Goal: Use online tool/utility: Use online tool/utility

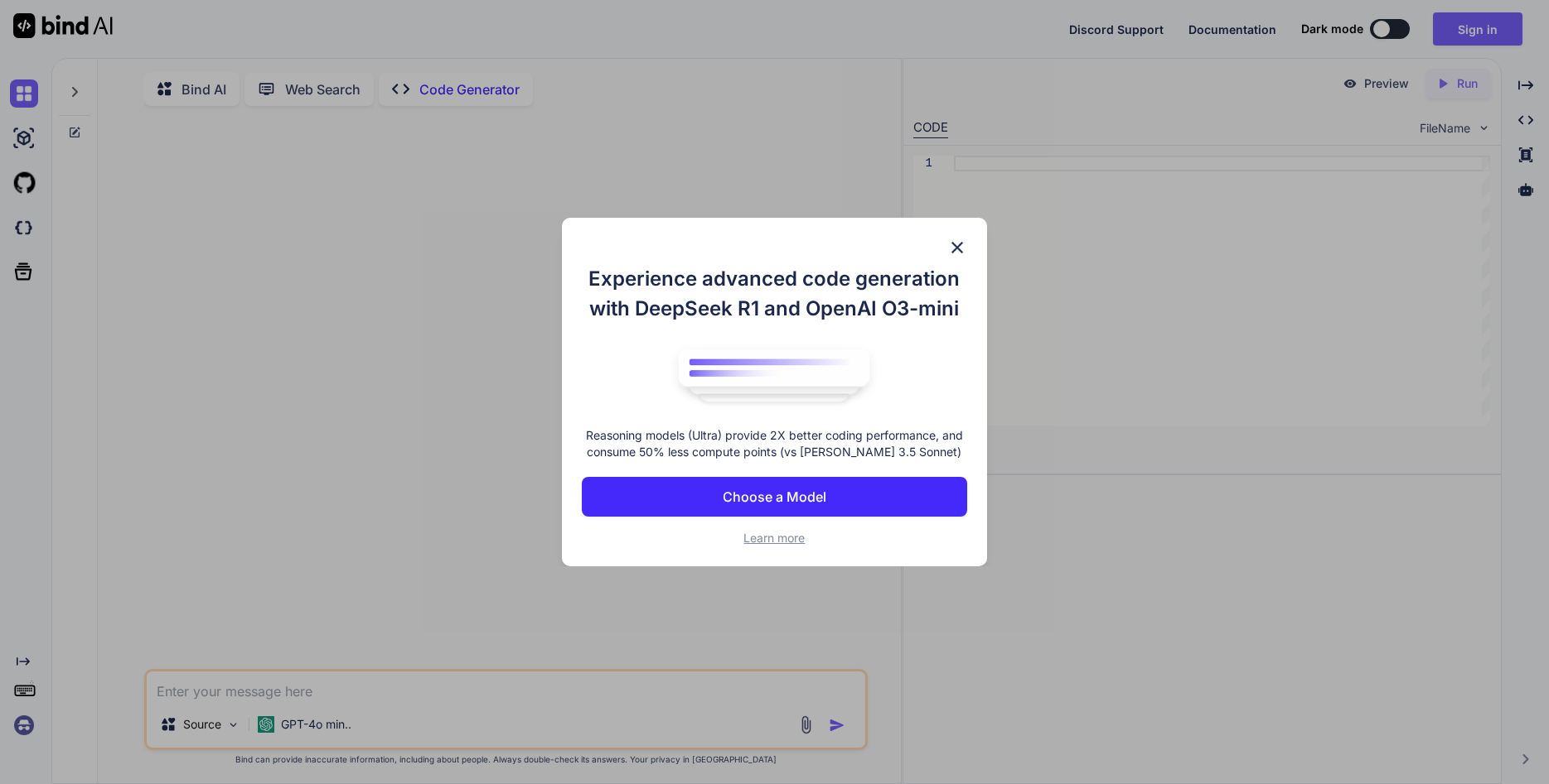
type textarea "x"
click at [958, 247] on img at bounding box center [957, 247] width 20 height 20
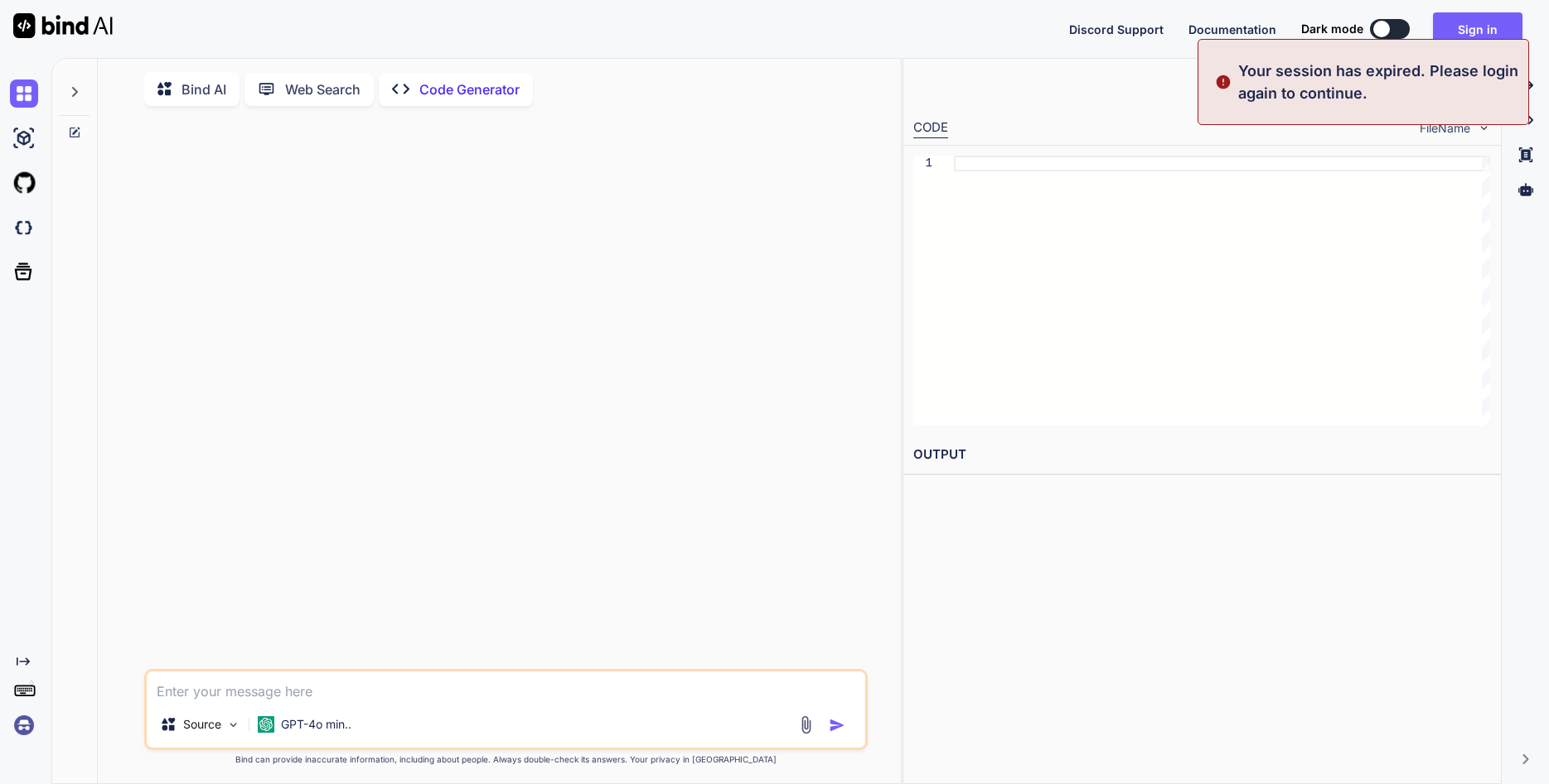
click at [336, 694] on textarea at bounding box center [505, 687] width 718 height 30
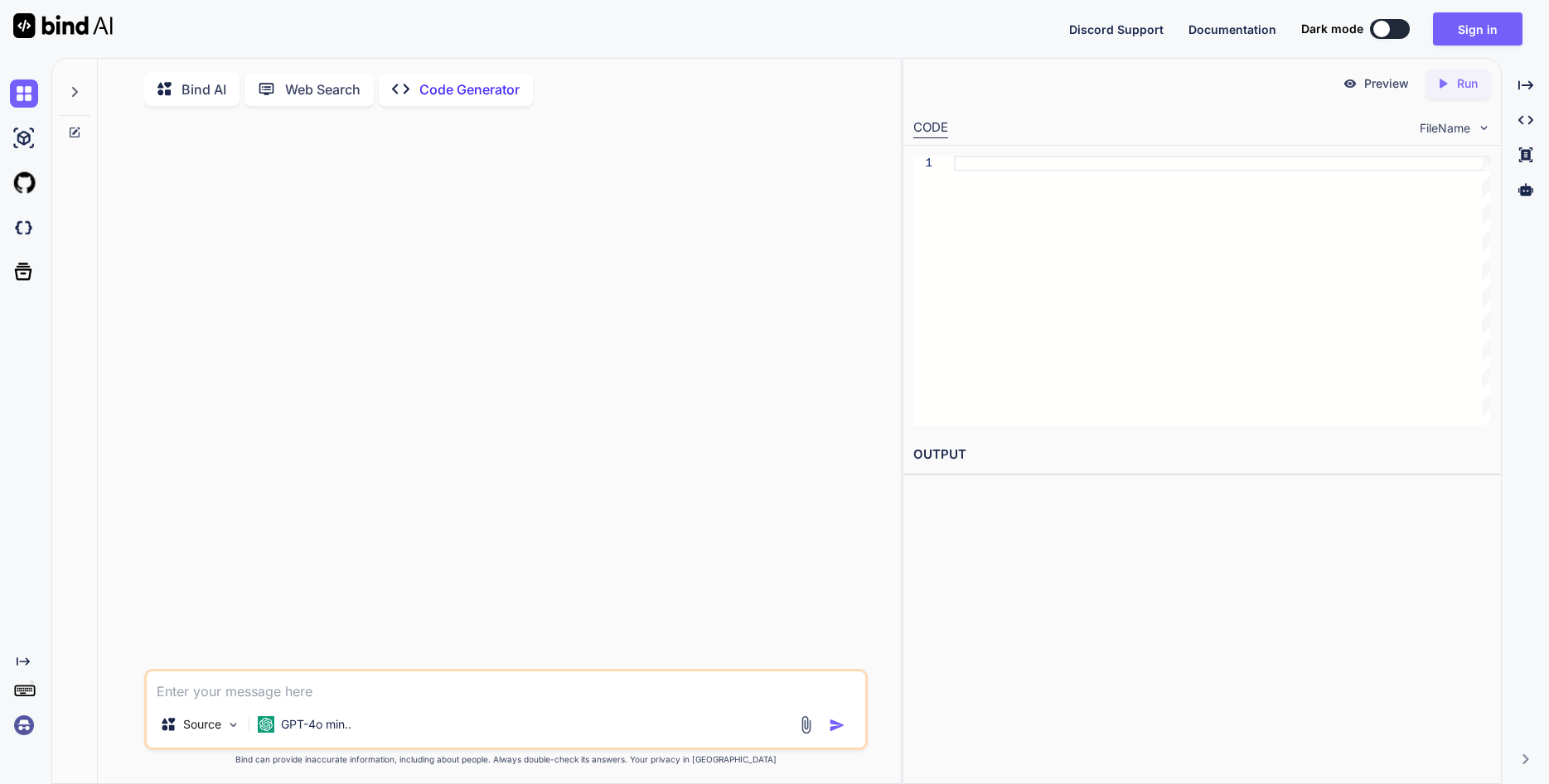
type textarea "G"
type textarea "x"
type textarea "Gi"
type textarea "x"
type textarea "Giv"
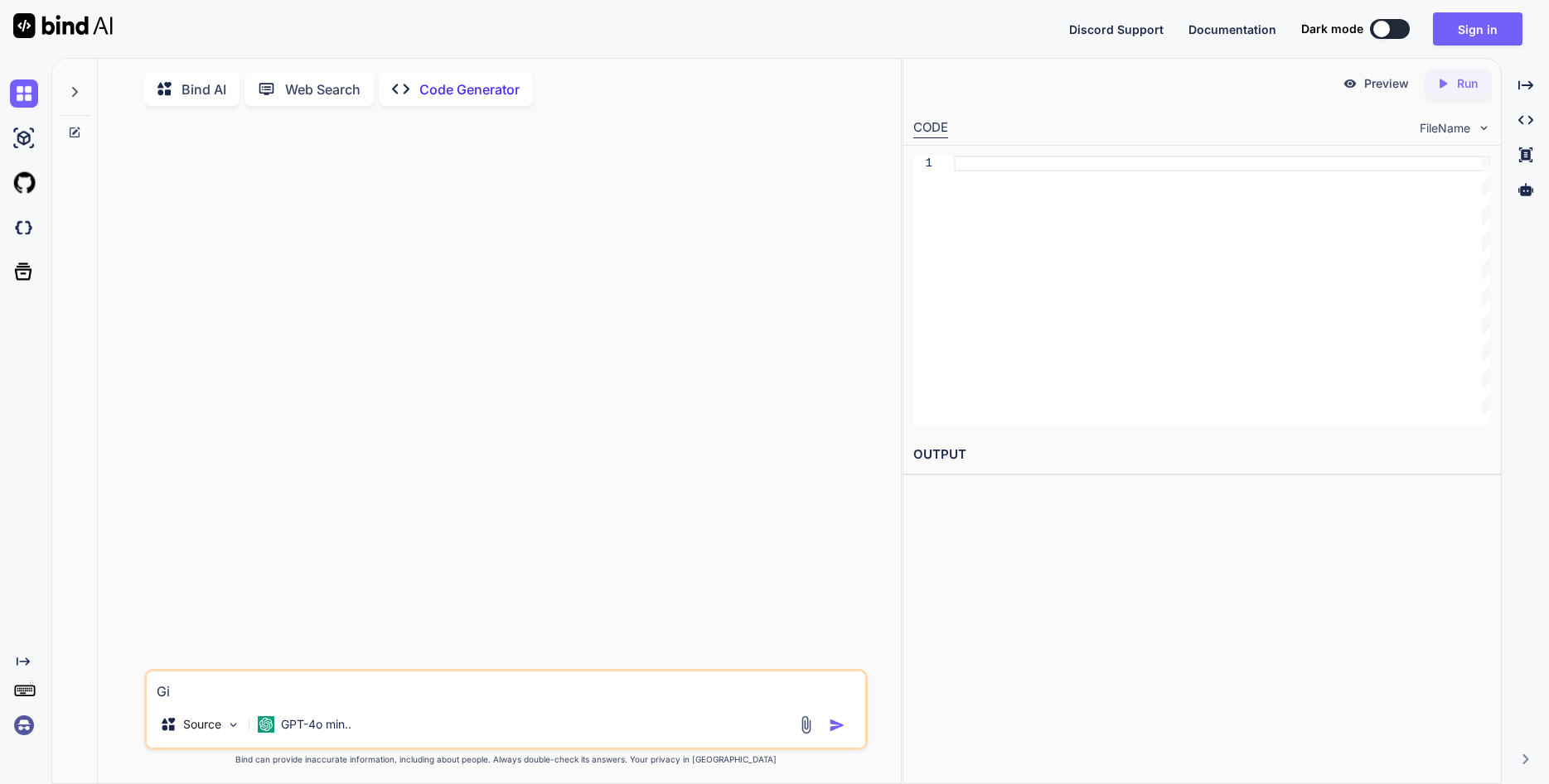
type textarea "x"
type textarea "Give"
type textarea "x"
type textarea "Given"
type textarea "x"
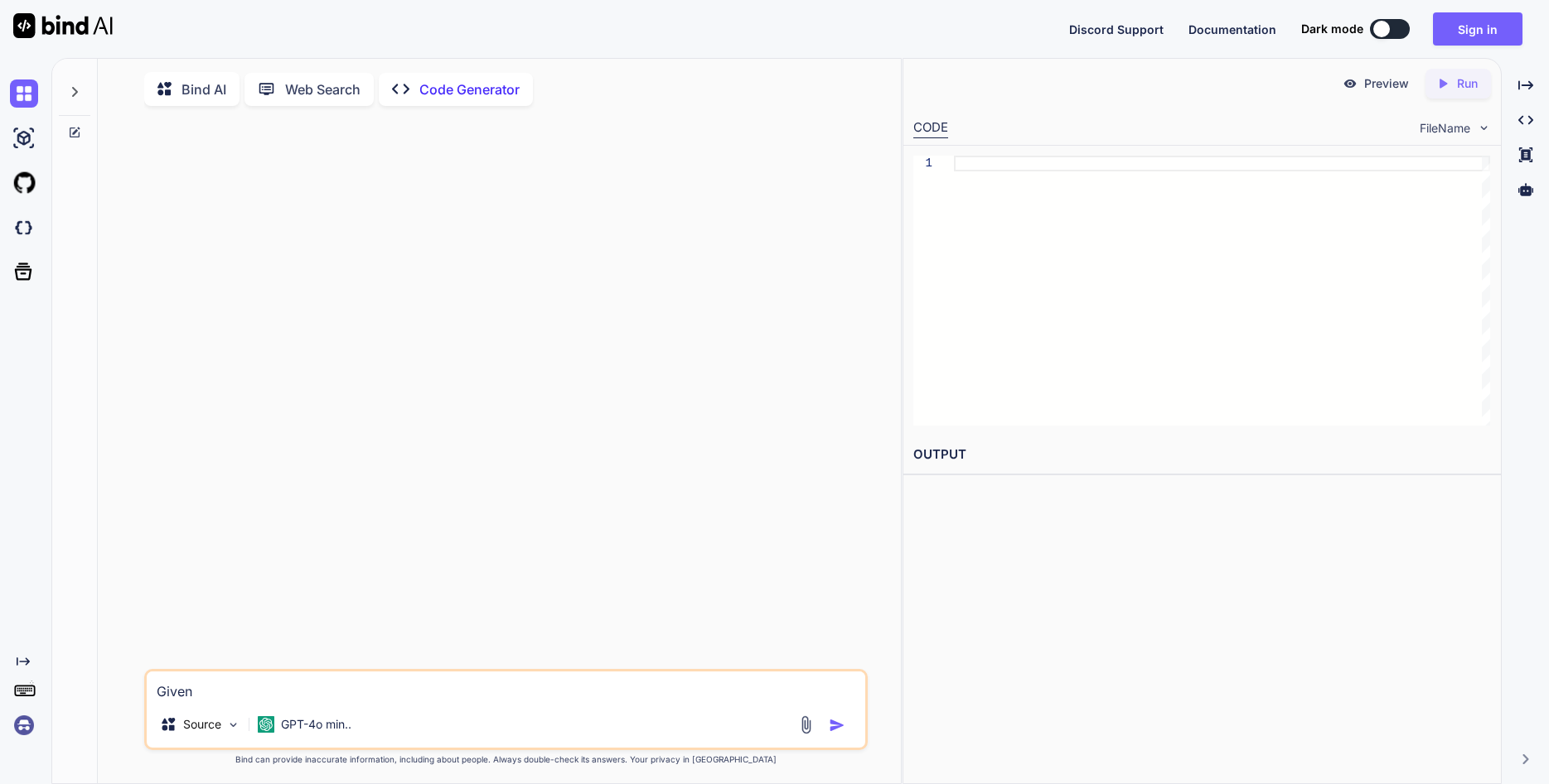
type textarea "Given"
type textarea "x"
type textarea "Given a"
type textarea "x"
type textarea "Given a"
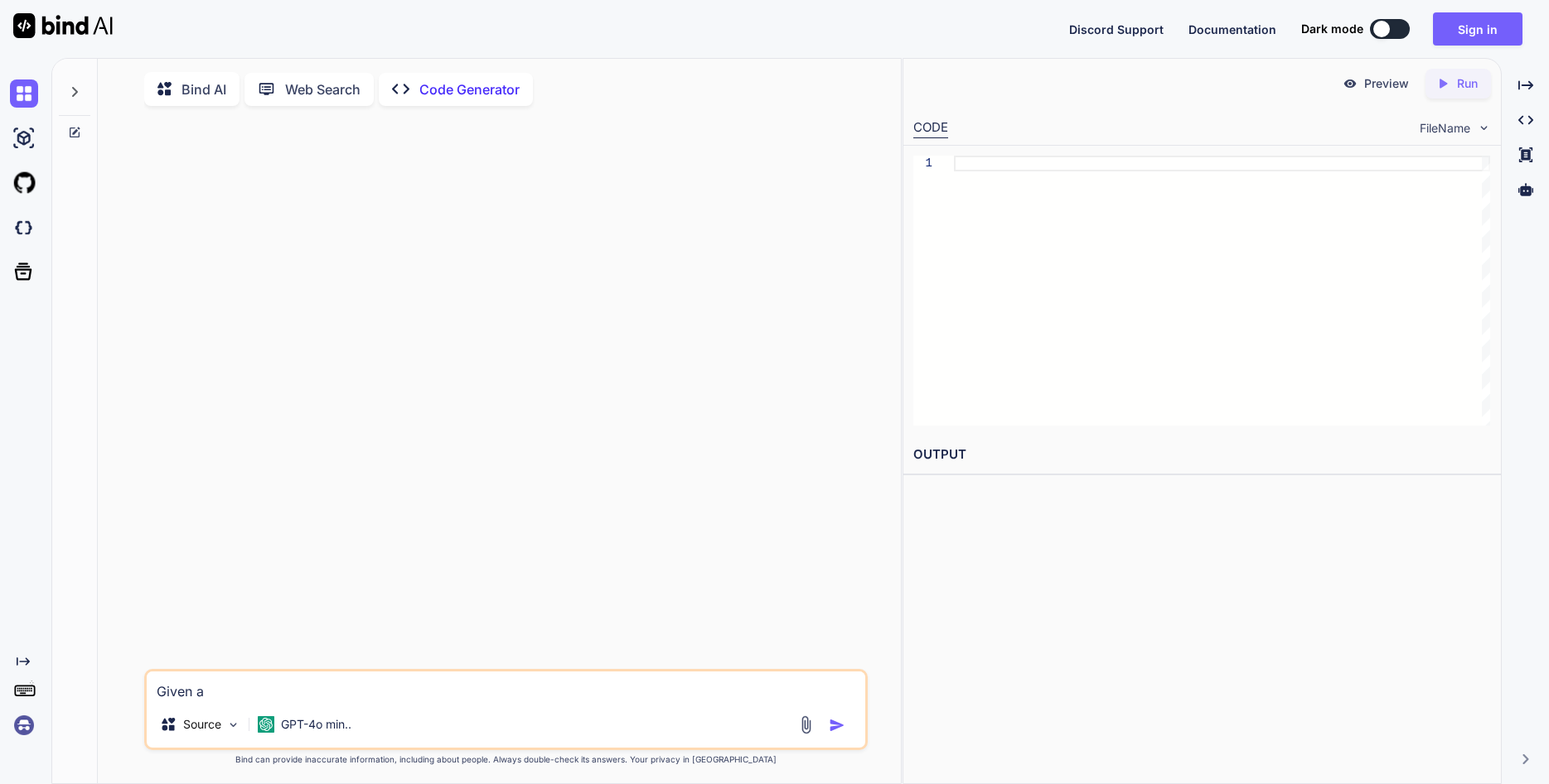
type textarea "x"
type textarea "Given a l"
type textarea "x"
type textarea "Given a li"
type textarea "x"
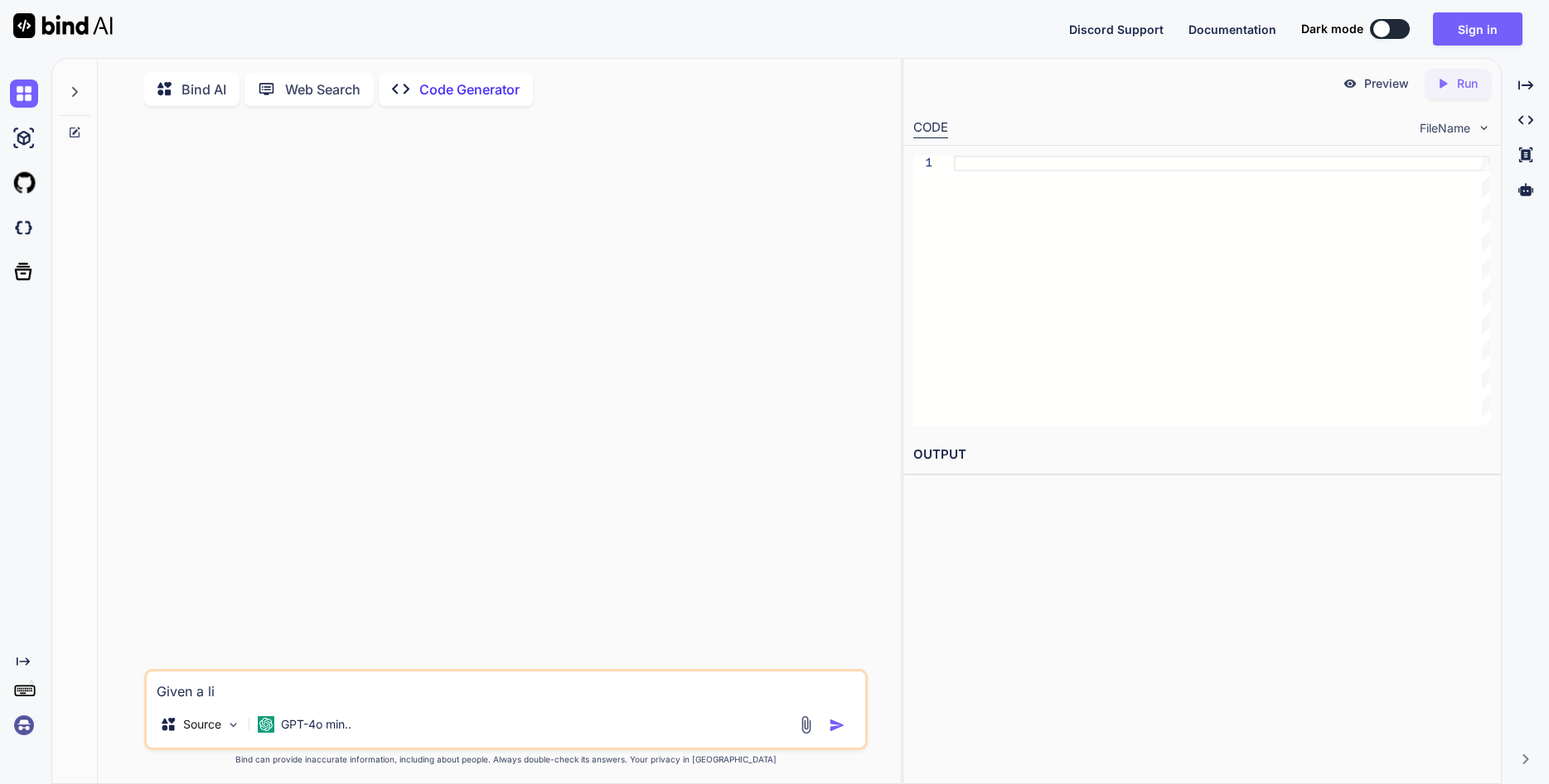
type textarea "Given a lis"
type textarea "x"
type textarea "Given a list"
type textarea "x"
type textarea "Given a list"
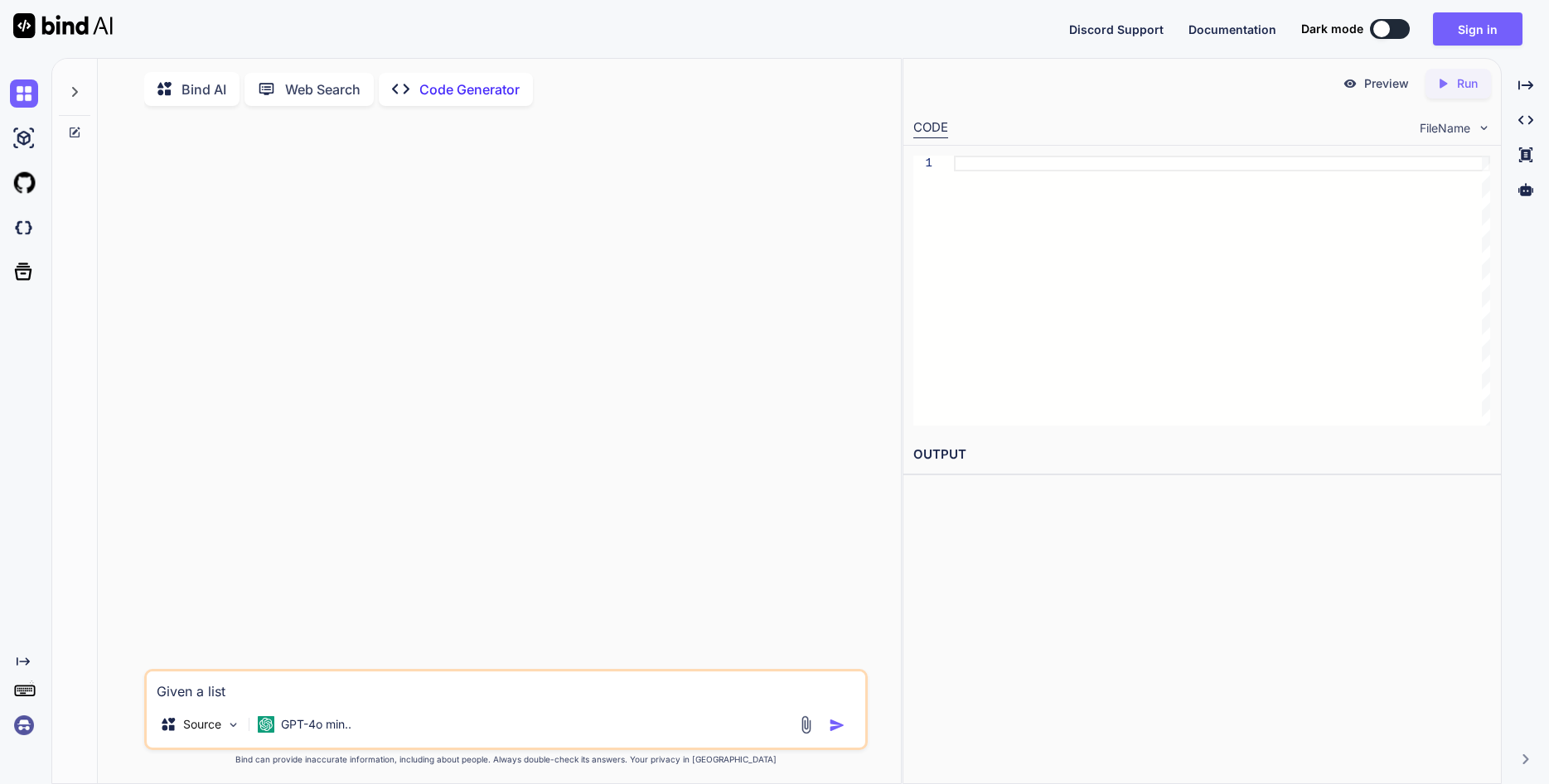
type textarea "x"
type textarea "Given a list o"
type textarea "x"
type textarea "Given a list on"
type textarea "x"
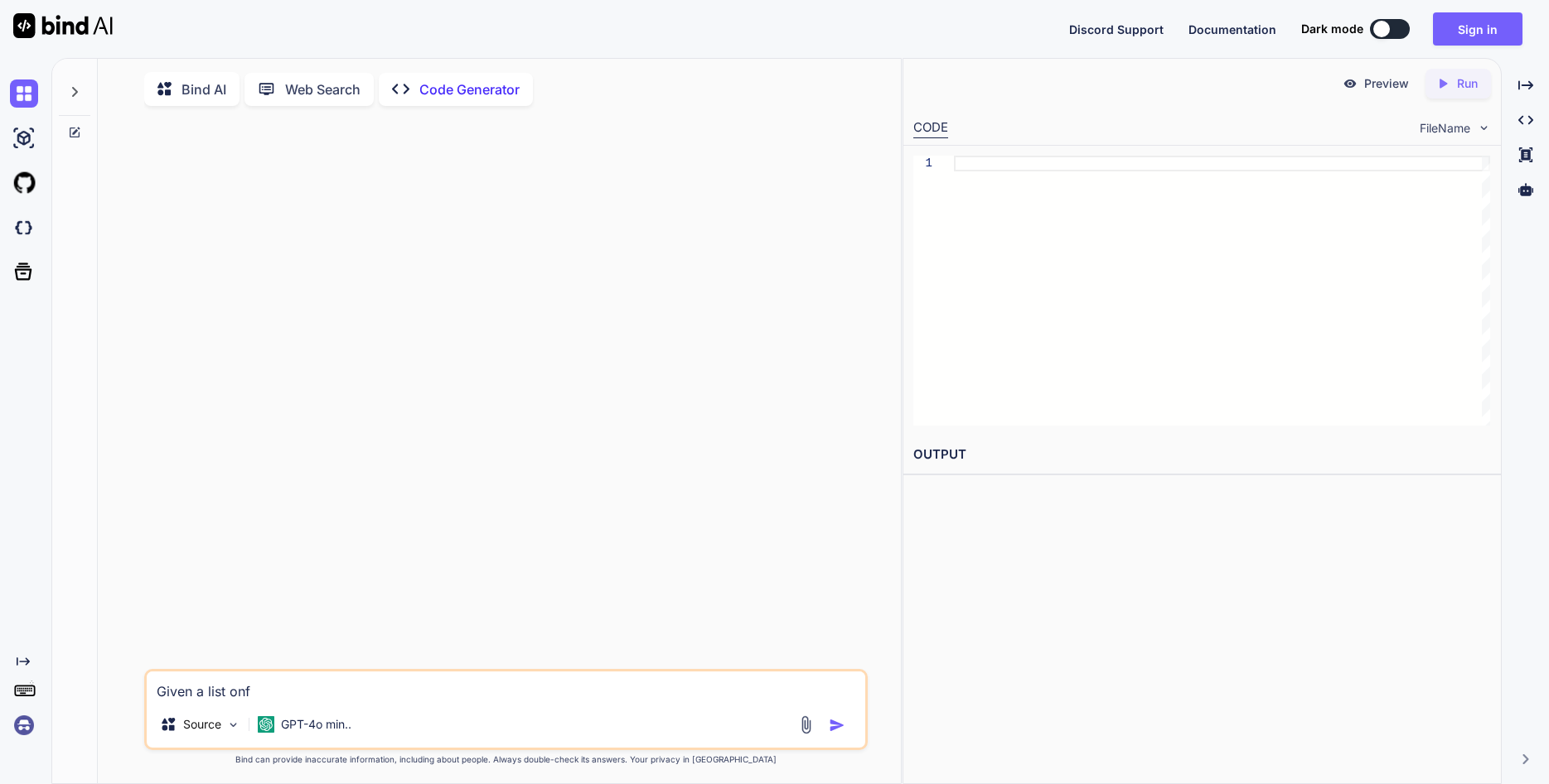
type textarea "Given a list onf"
type textarea "x"
type textarea "Given a list onf i"
type textarea "x"
type textarea "Given a list onf in"
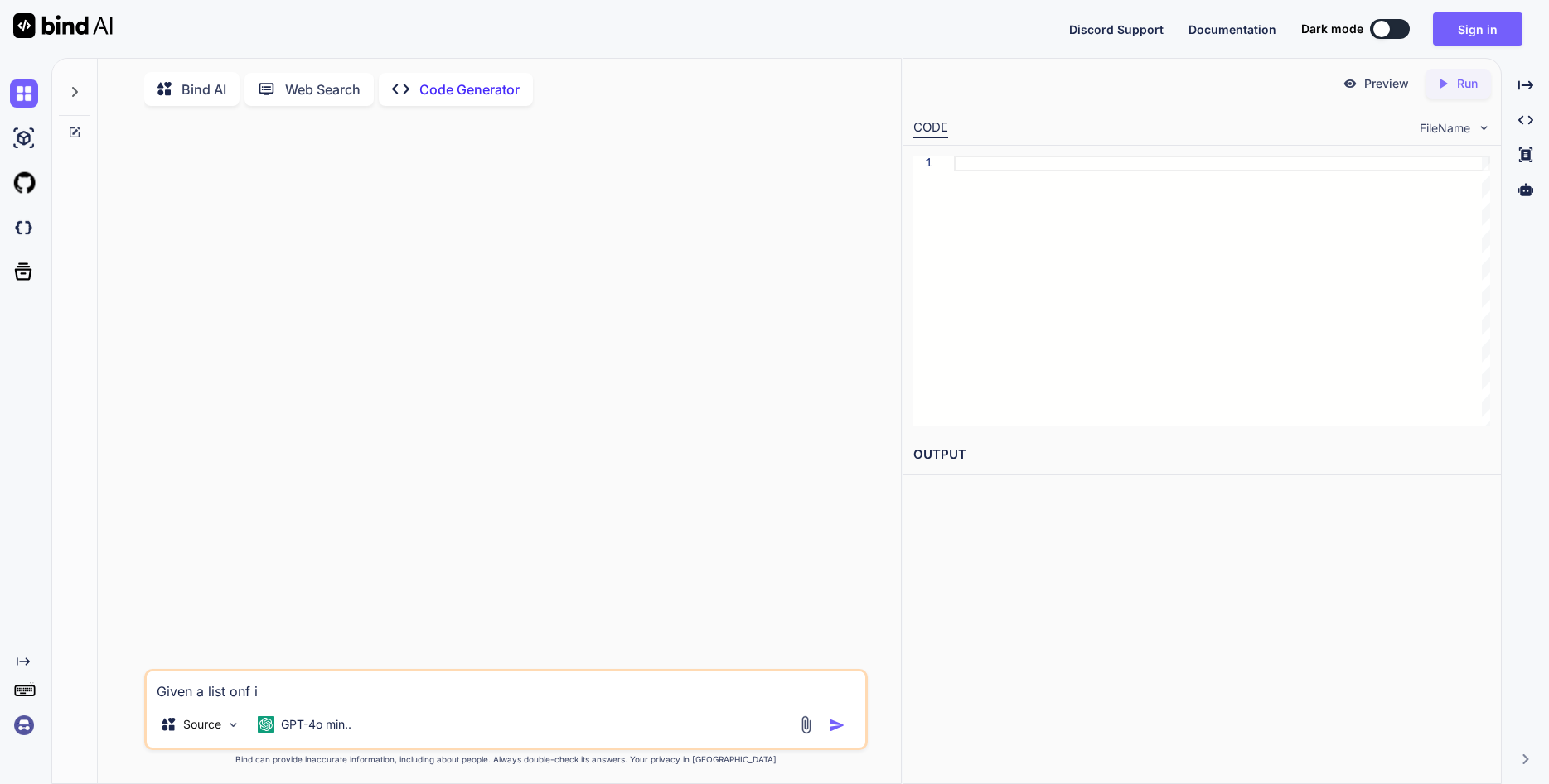
type textarea "x"
type textarea "Given a list onf int"
type textarea "x"
type textarea "Given a list onf inte"
type textarea "x"
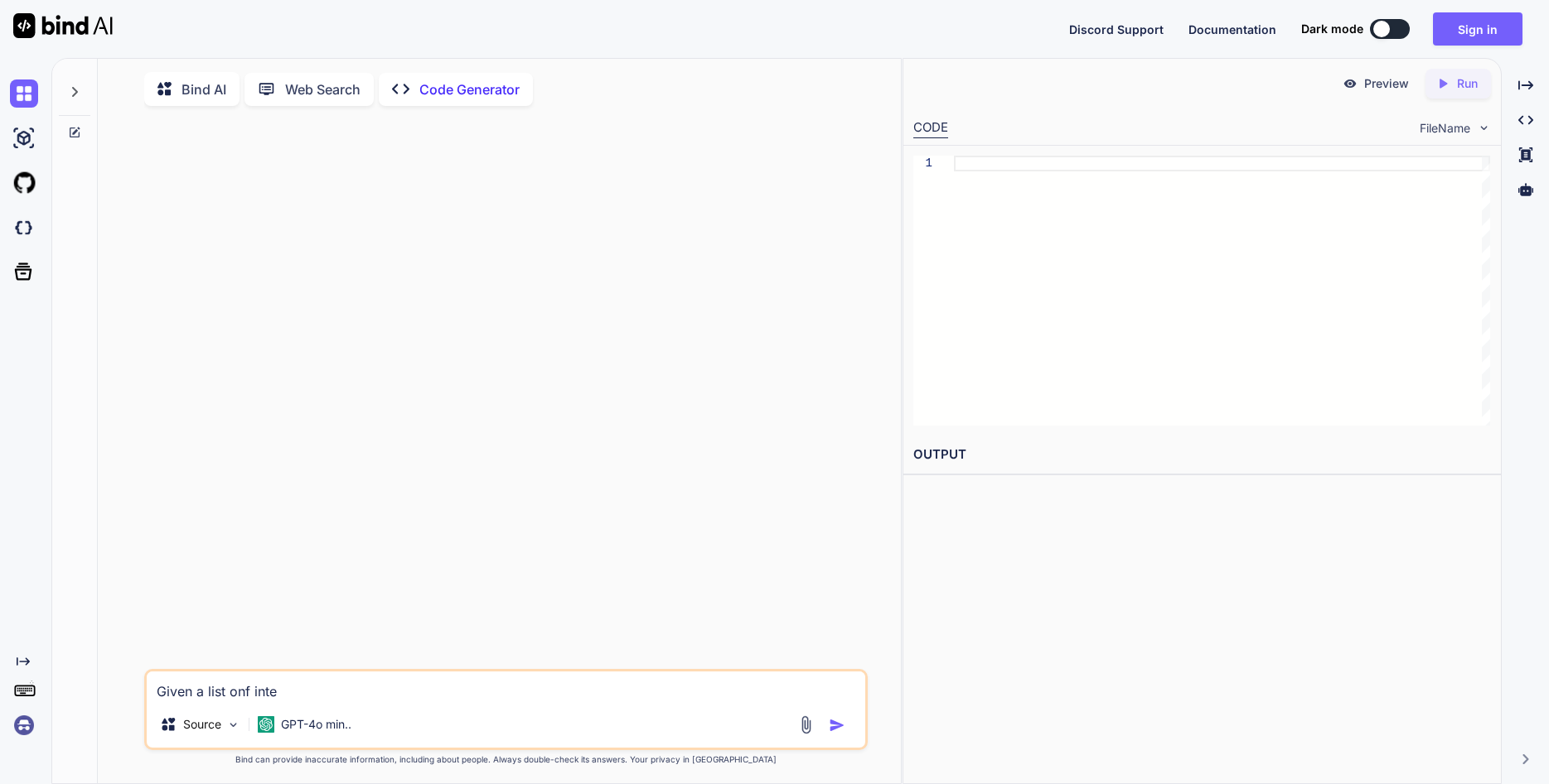
type textarea "Given a list onf integ"
type textarea "x"
type textarea "Given a list onf intege"
type textarea "x"
type textarea "Given a list onf integer"
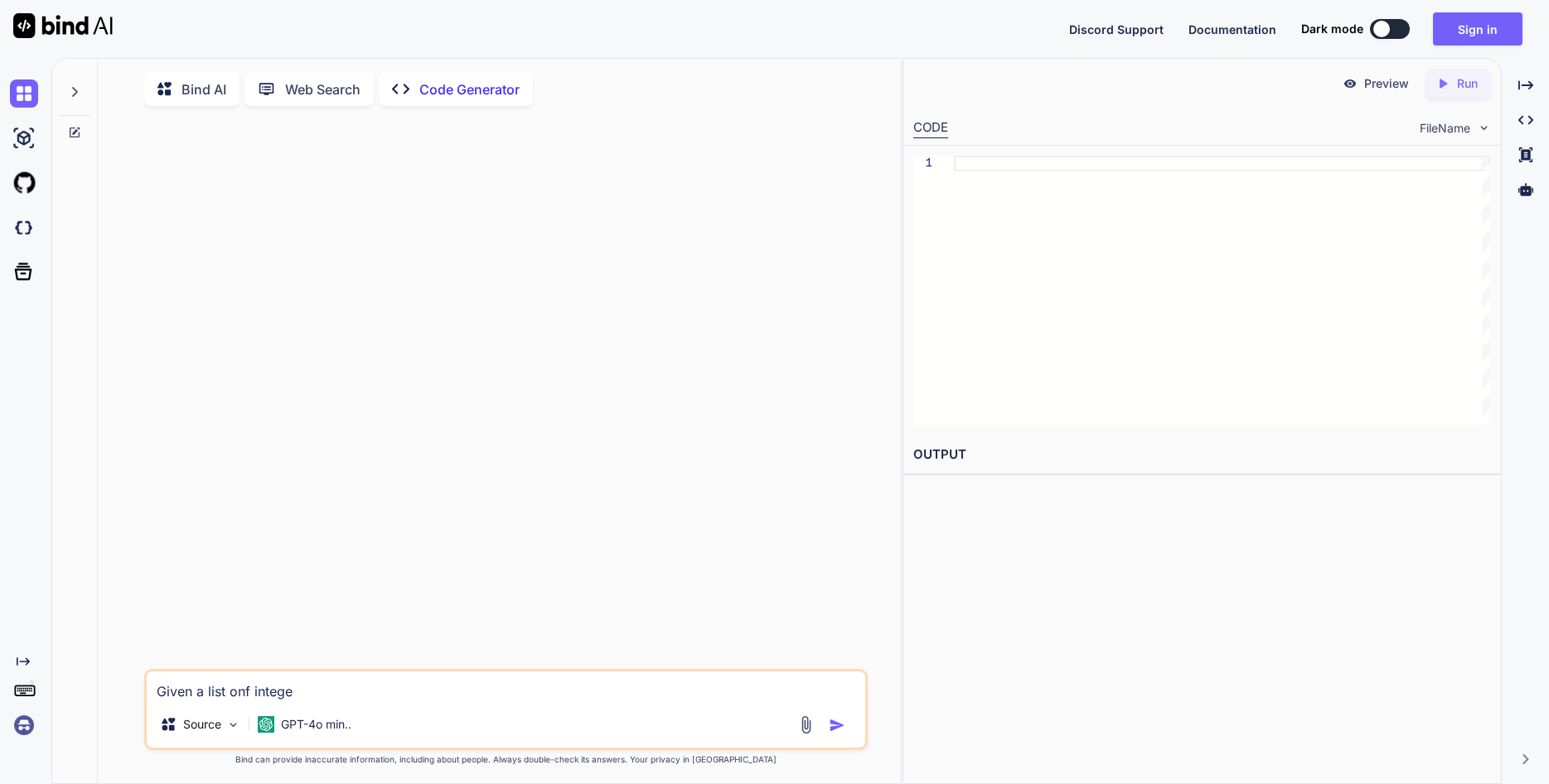
type textarea "x"
type textarea "Given a list onf integers"
type textarea "x"
type textarea "IGiven a list onf integers"
type textarea "x"
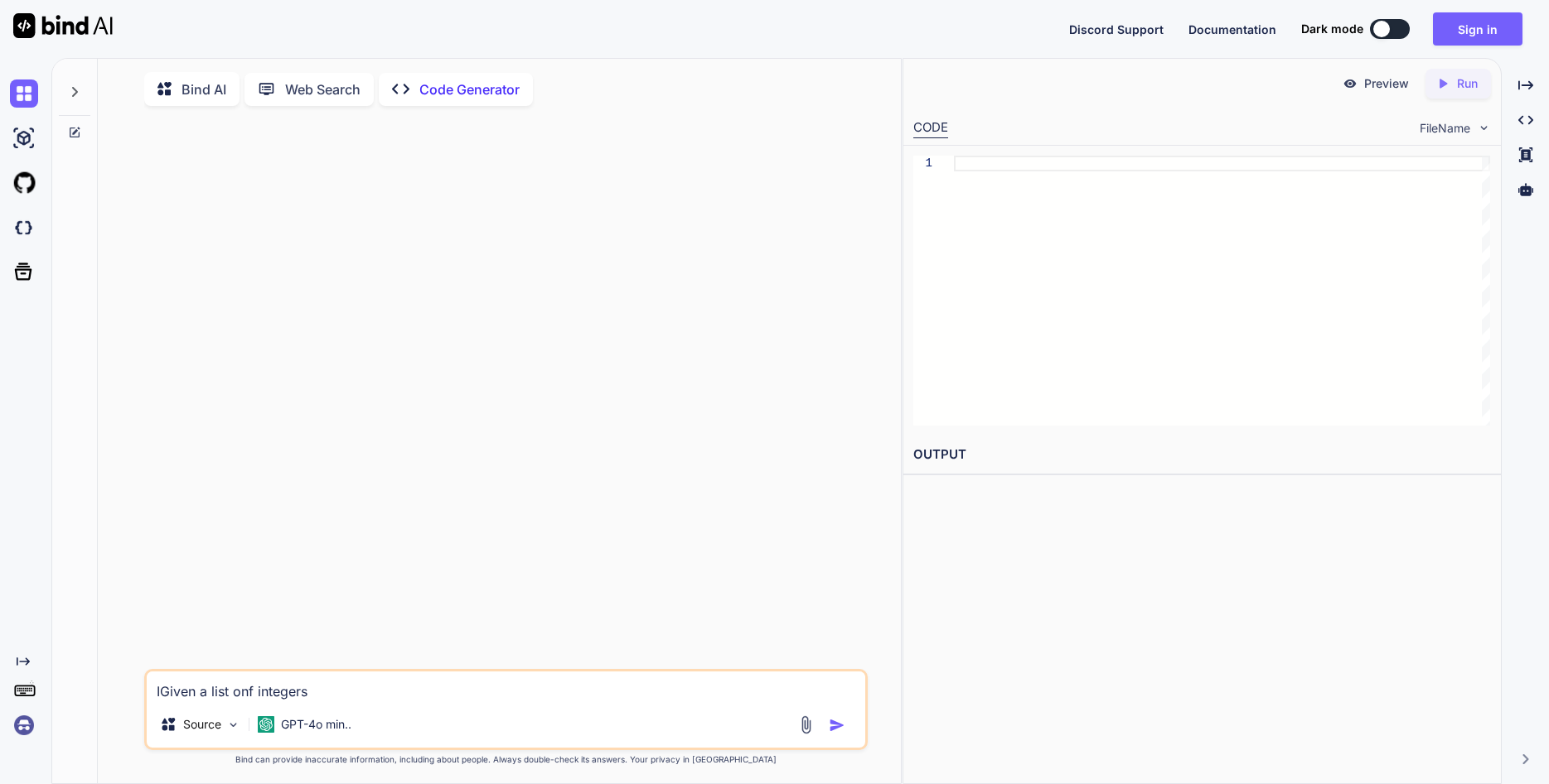
type textarea "InGiven a list onf integers"
type textarea "x"
type textarea "In Given a list onf integers"
type textarea "x"
type textarea "In pGiven a list onf integers"
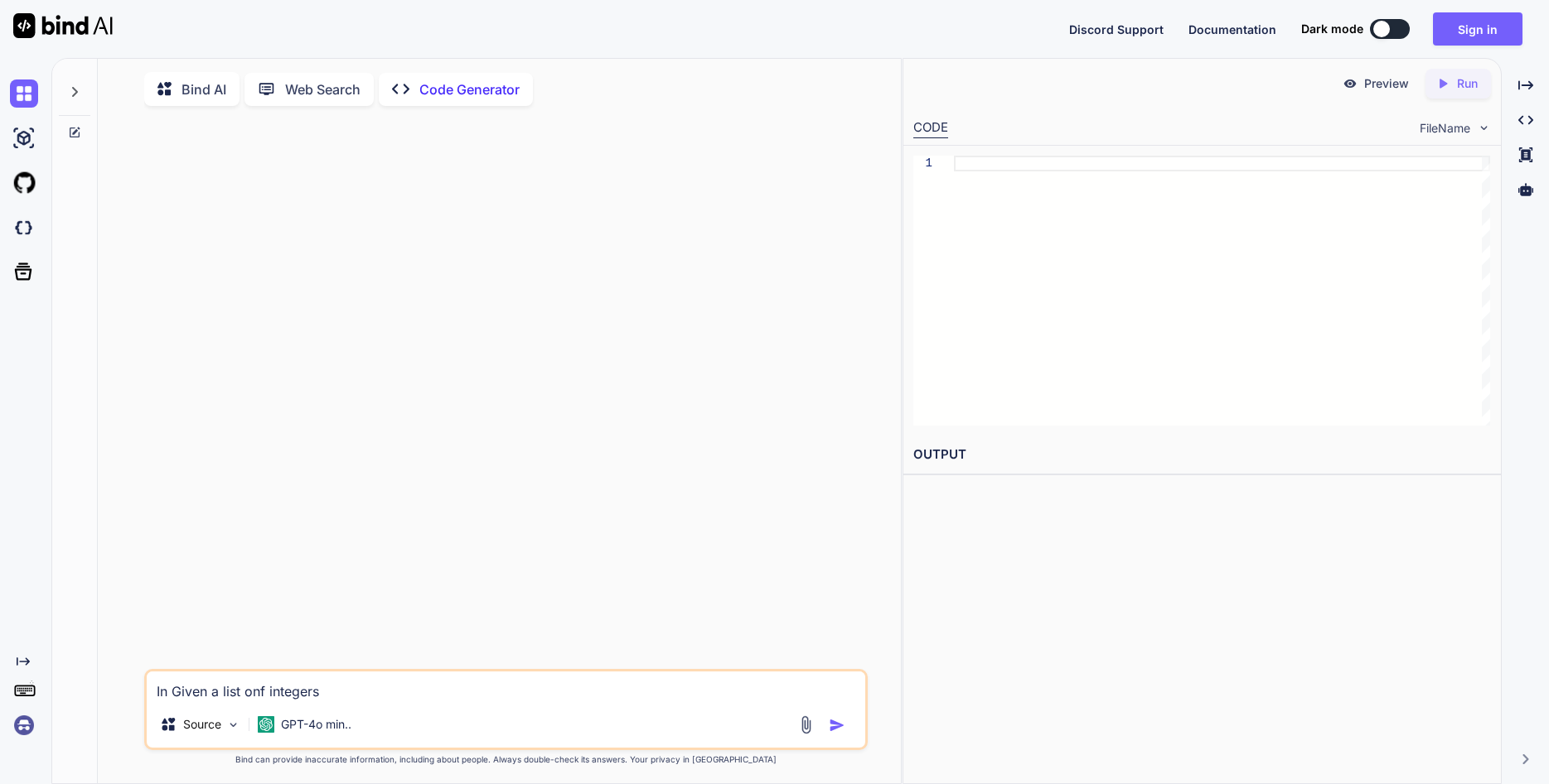
type textarea "x"
type textarea "In pyGiven a list onf integers"
type textarea "x"
type textarea "In pytGiven a list onf integers"
type textarea "x"
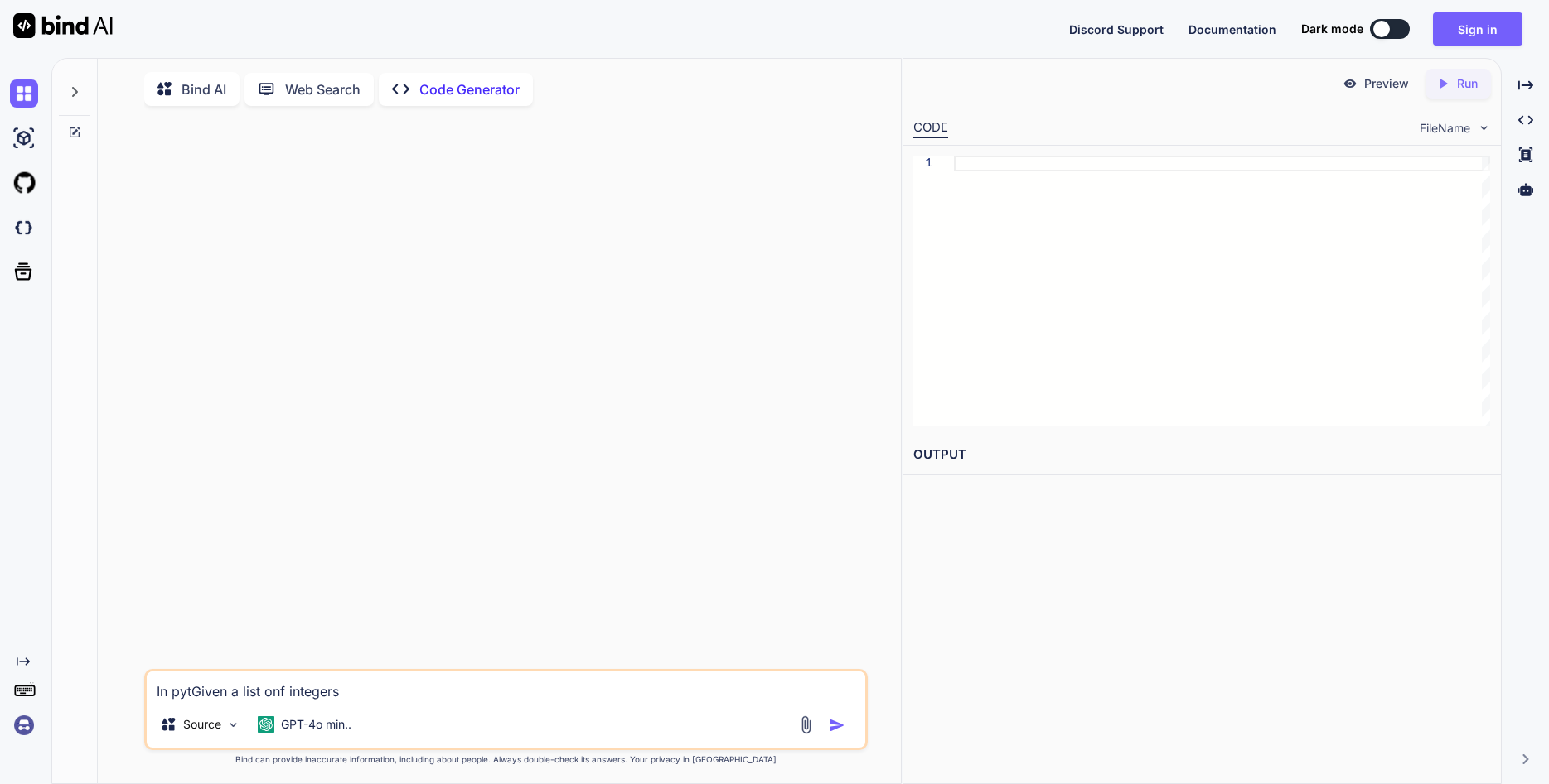
type textarea "In pythGiven a list onf integers"
type textarea "x"
type textarea "In pythoGiven a list onf integers"
type textarea "x"
type textarea "In pythonGiven a list onf integers"
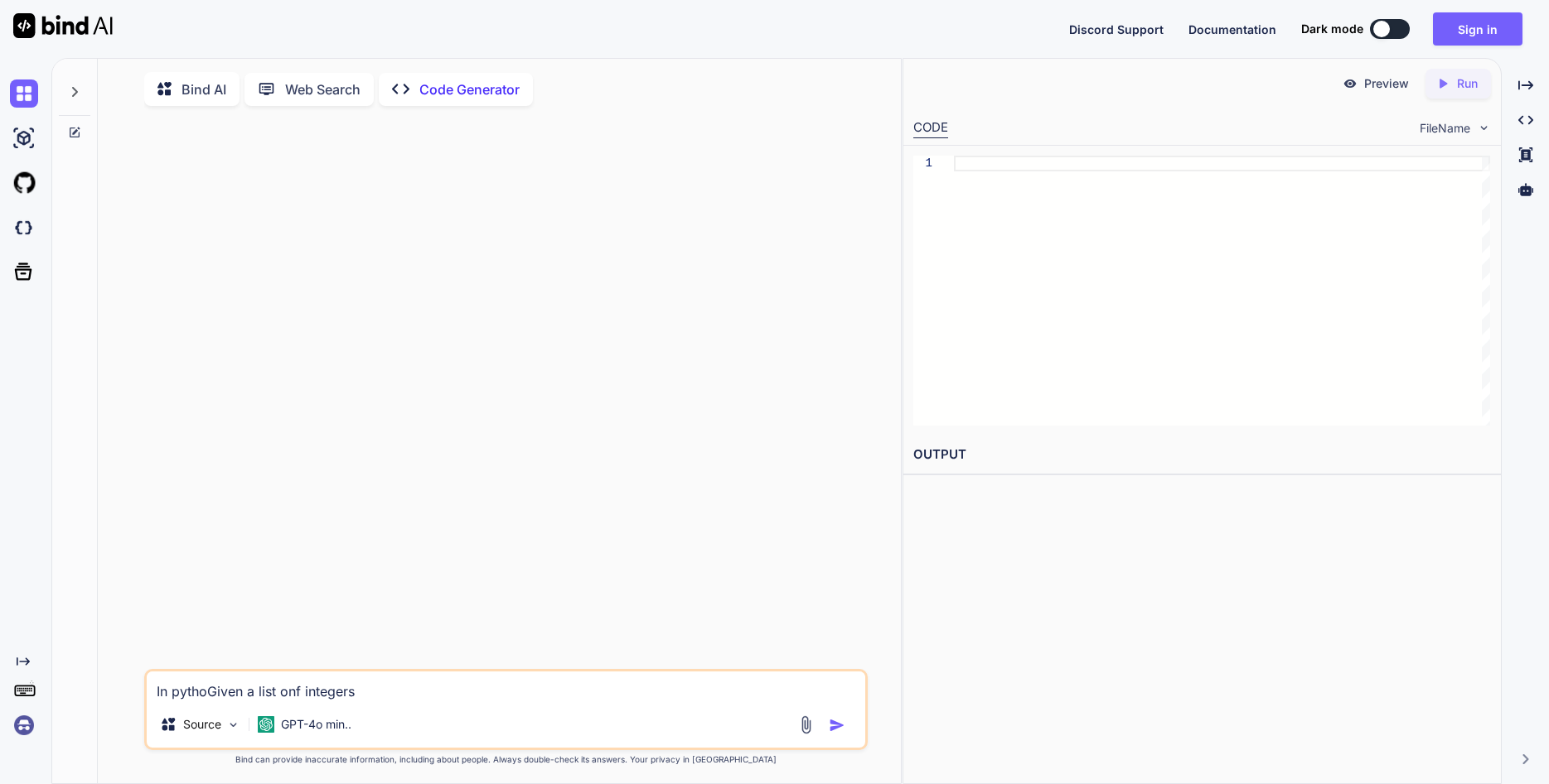
type textarea "x"
type textarea "In python Given a list onf integers"
type textarea "x"
type textarea "In python :Given a list onf integers"
type textarea "x"
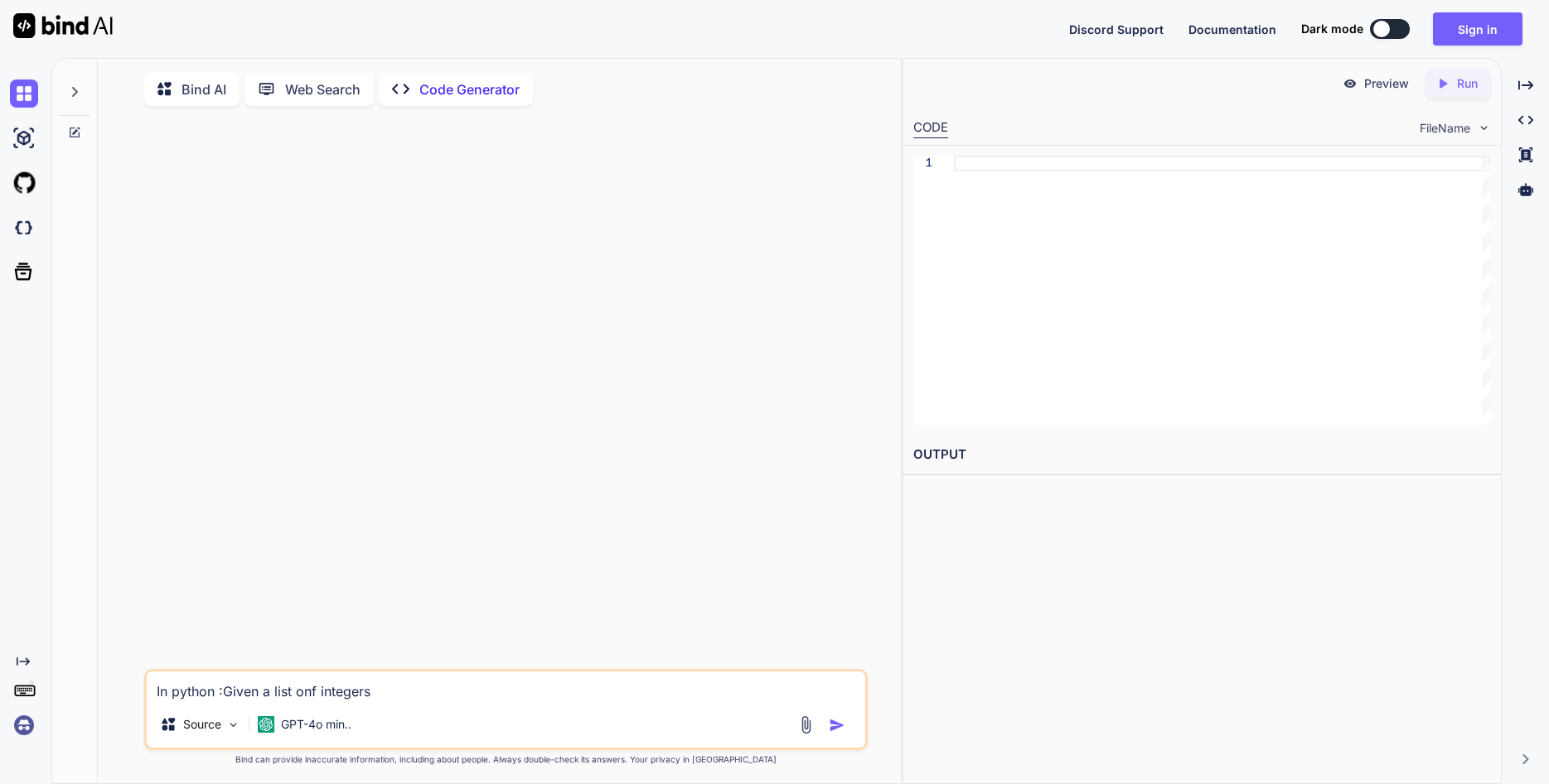
type textarea "In python : Given a list onf integers"
type textarea "x"
type textarea "In python : gGiven a list onf integers"
type textarea "x"
type textarea "In python : given a list onf integers"
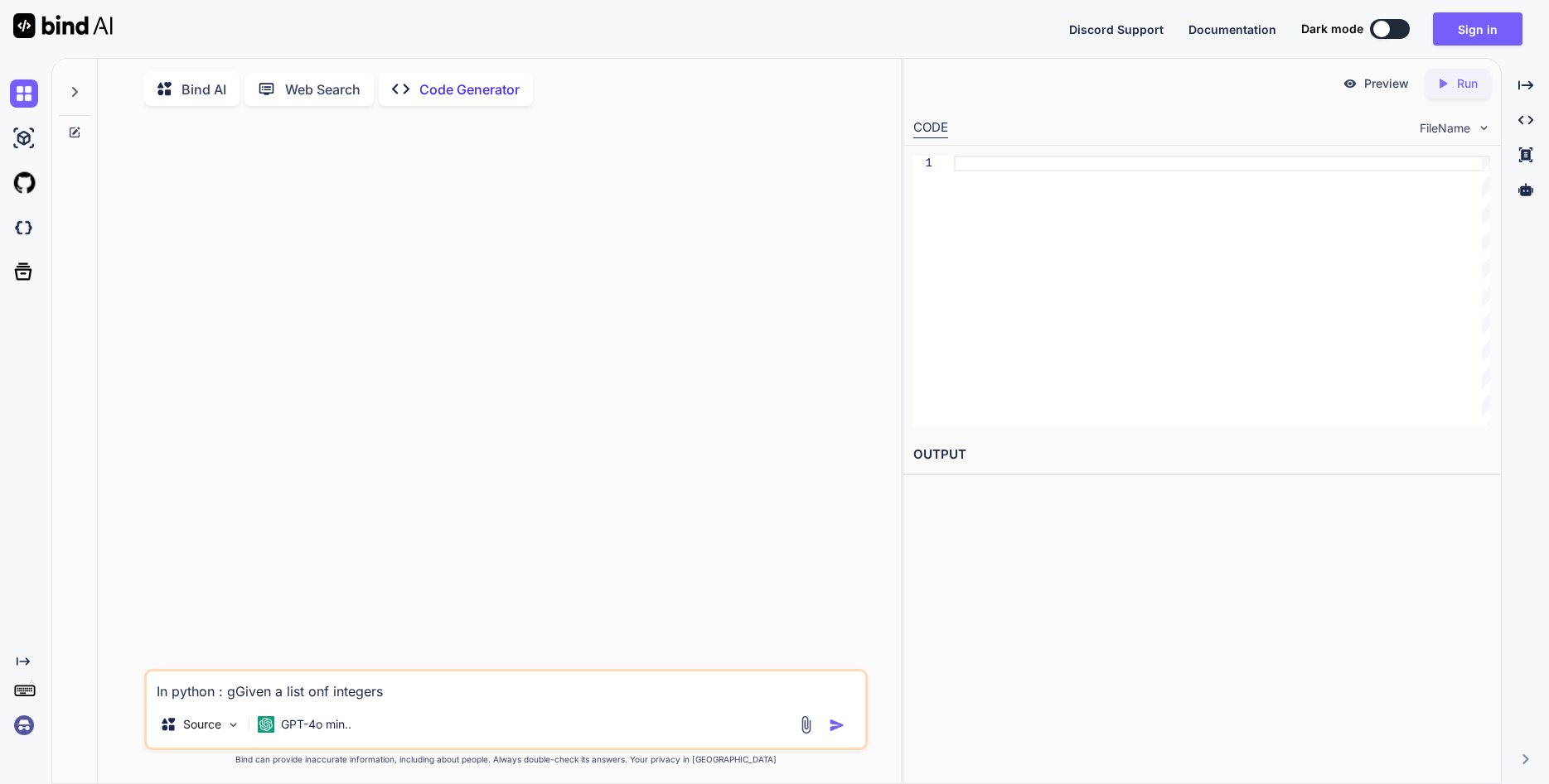
type textarea "x"
type textarea "In python : given a list of integers"
type textarea "x"
type textarea "In python : given a list of integers"
type textarea "x"
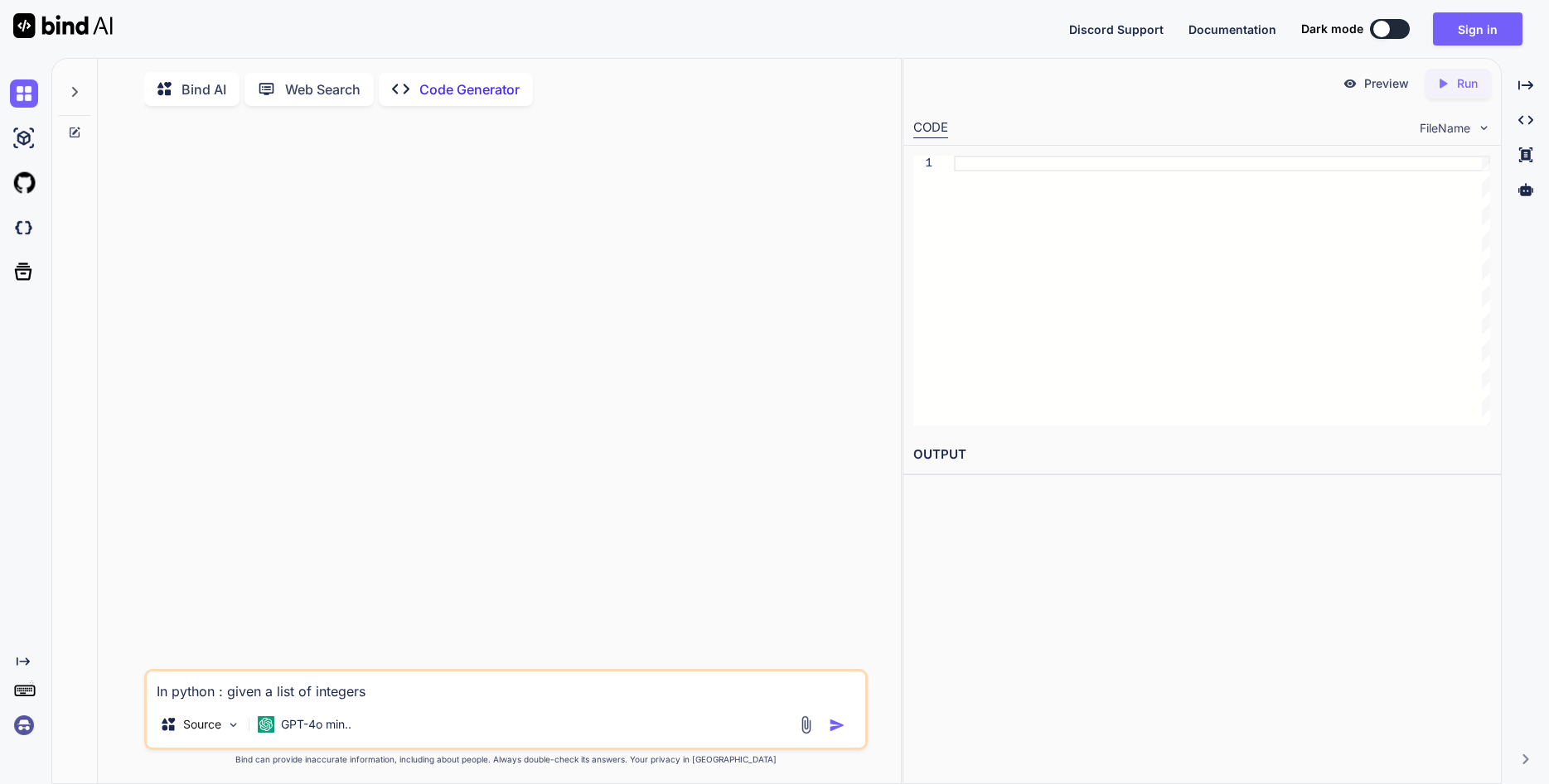
type textarea "In python : given a list of integers o"
type textarea "x"
type textarea "In python : given a list of integers of"
type textarea "x"
type textarea "In python : given a list of integers of"
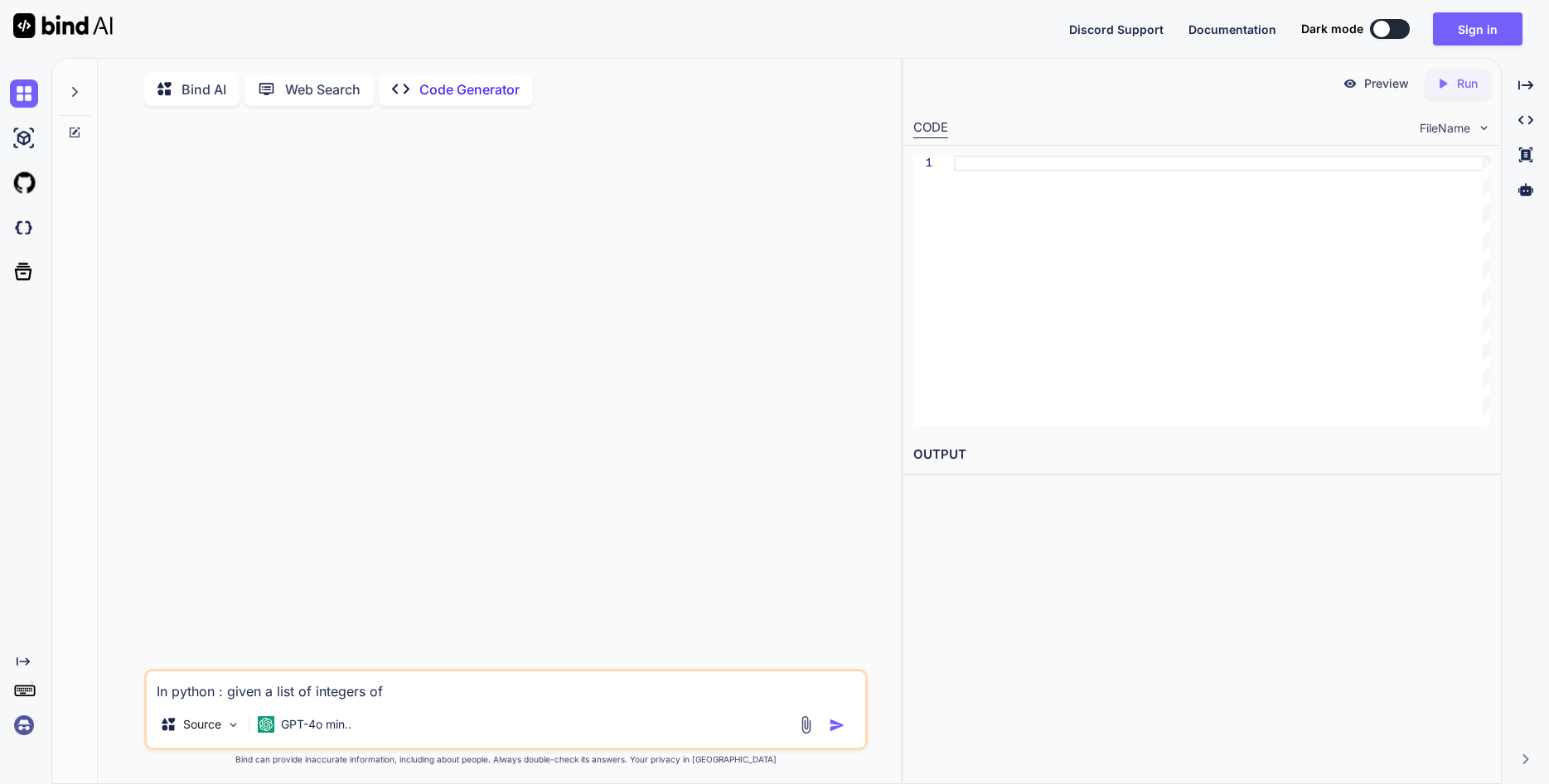
type textarea "x"
type textarea "In python : given a list of integers of s"
type textarea "x"
type textarea "In python : given a list of integers of si"
type textarea "x"
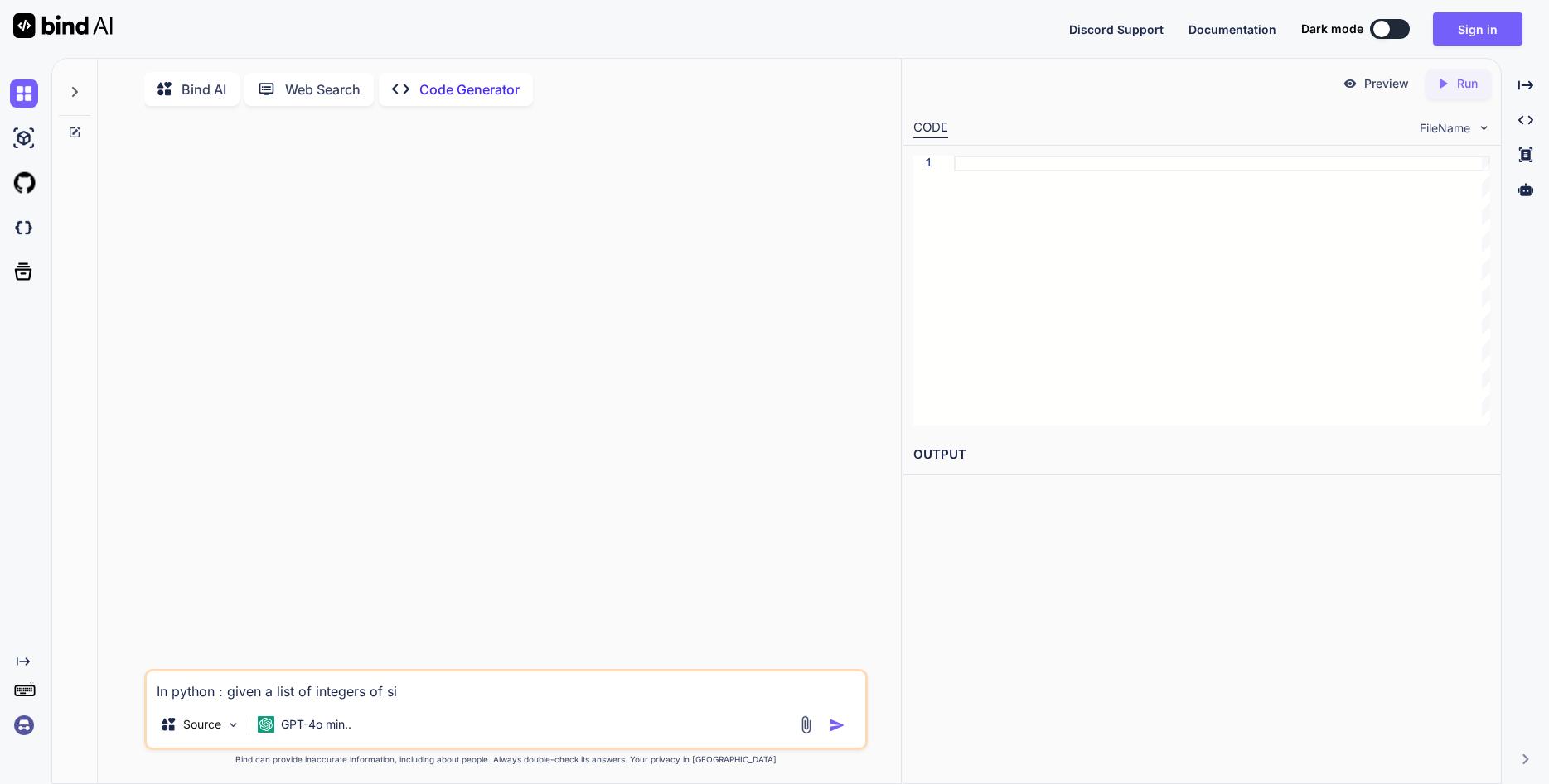
type textarea "In python : given a list of integers of siz"
type textarea "x"
type textarea "In python : given a list of integers of size"
type textarea "x"
type textarea "In python : given a list of integers of size"
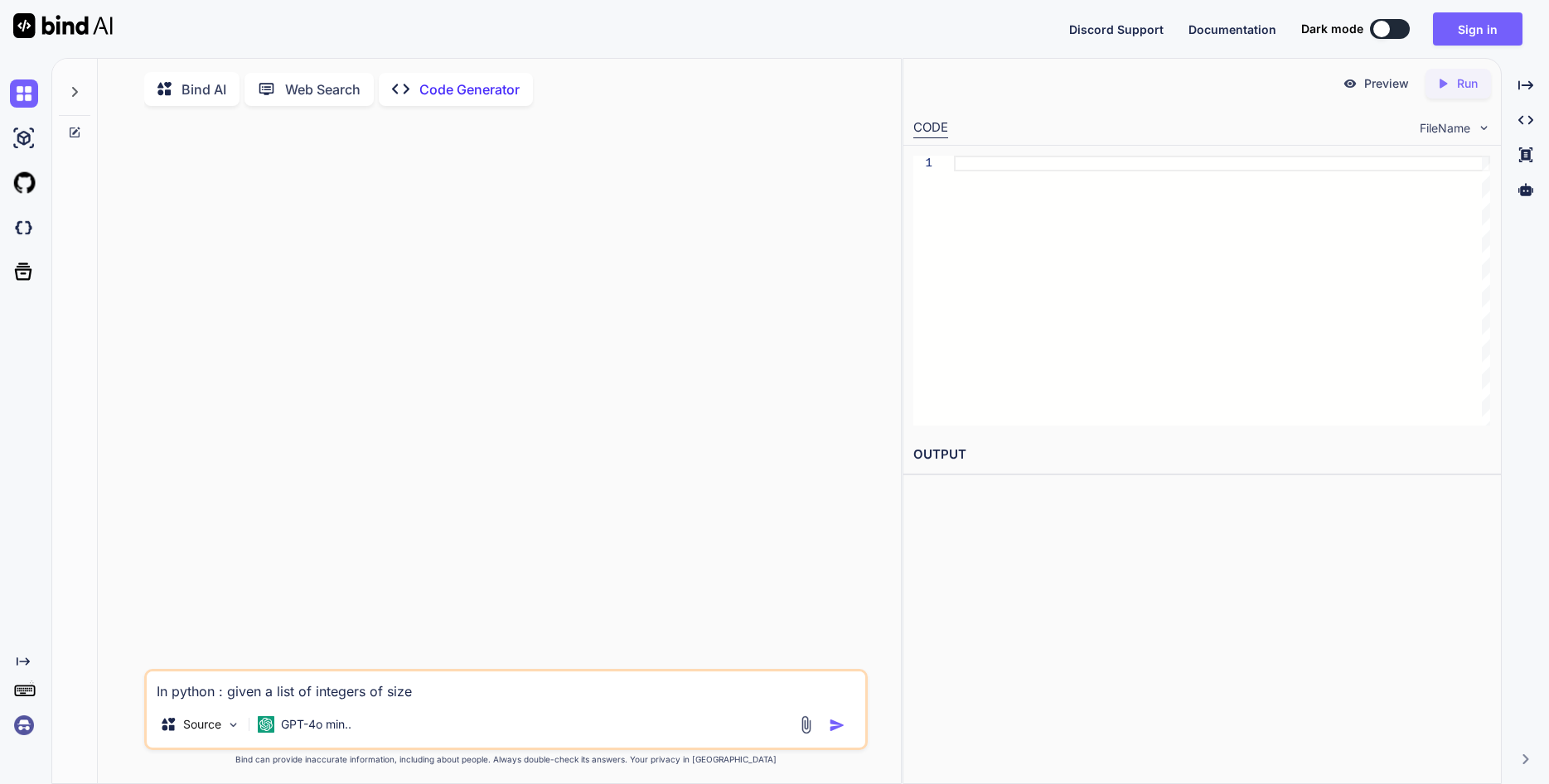
type textarea "x"
type textarea "In python : given a list of integers of size <"
type textarea "x"
type textarea "In python : given a list of integers of size <"
type textarea "x"
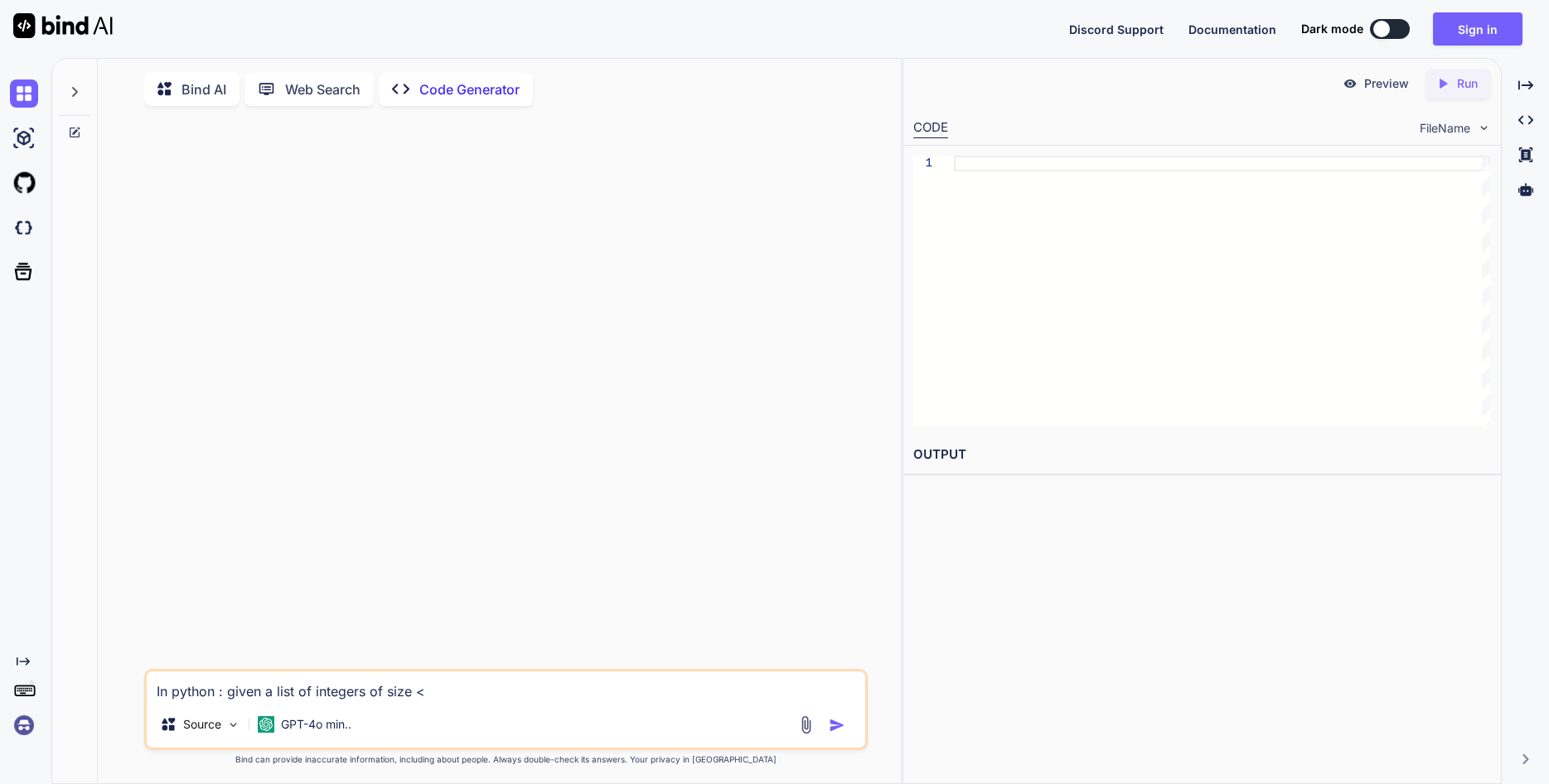
type textarea "In python : given a list of integers of size < 1"
type textarea "x"
type textarea "In python : given a list of integers of size < 16"
type textarea "x"
type textarea "In python : given a list of integers of size < 16"
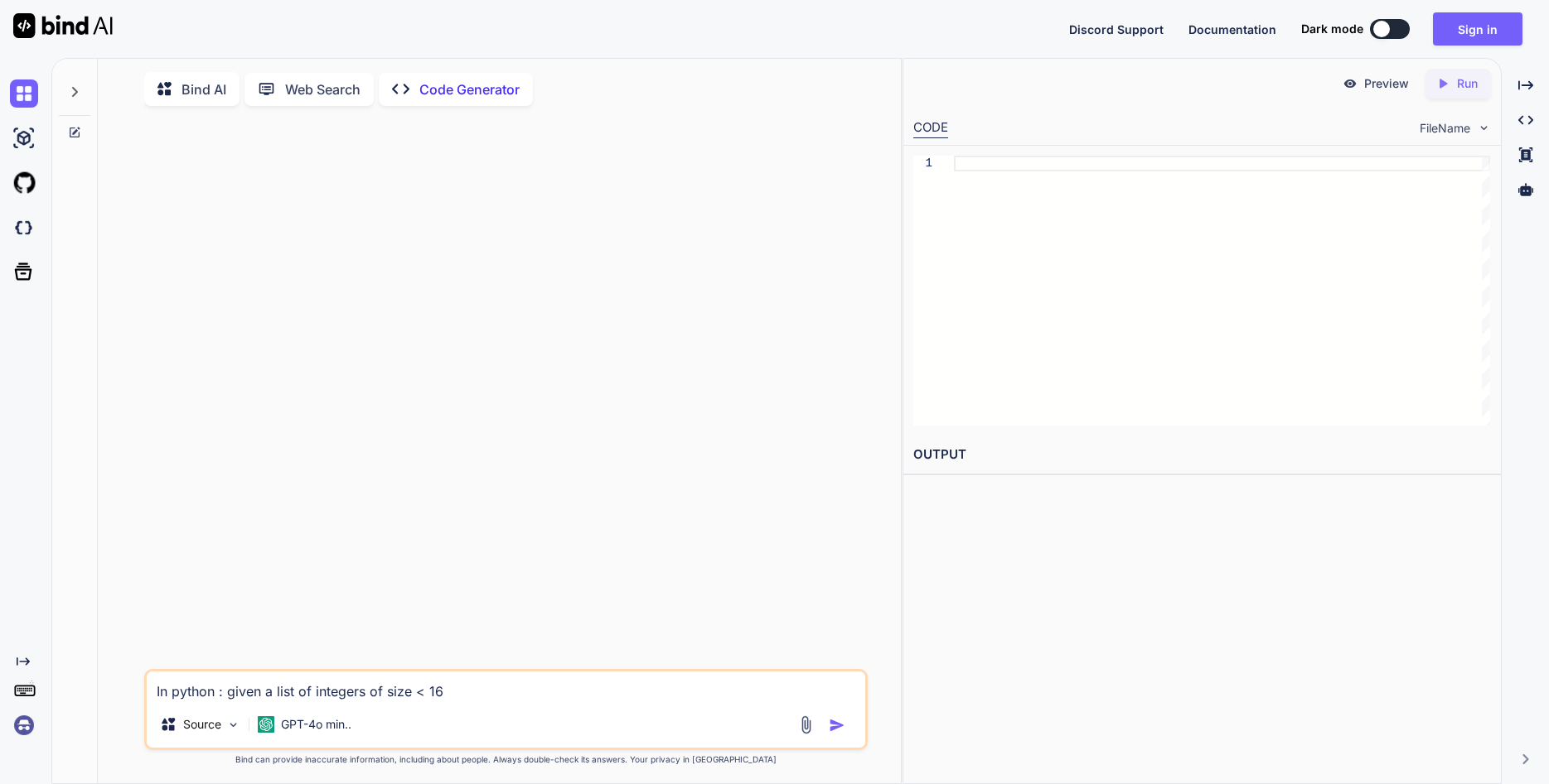
type textarea "x"
type textarea "In python : given a list of integers of size < 16 ,"
type textarea "x"
type textarea "In python : given a list of integers of size < 16 ,"
type textarea "x"
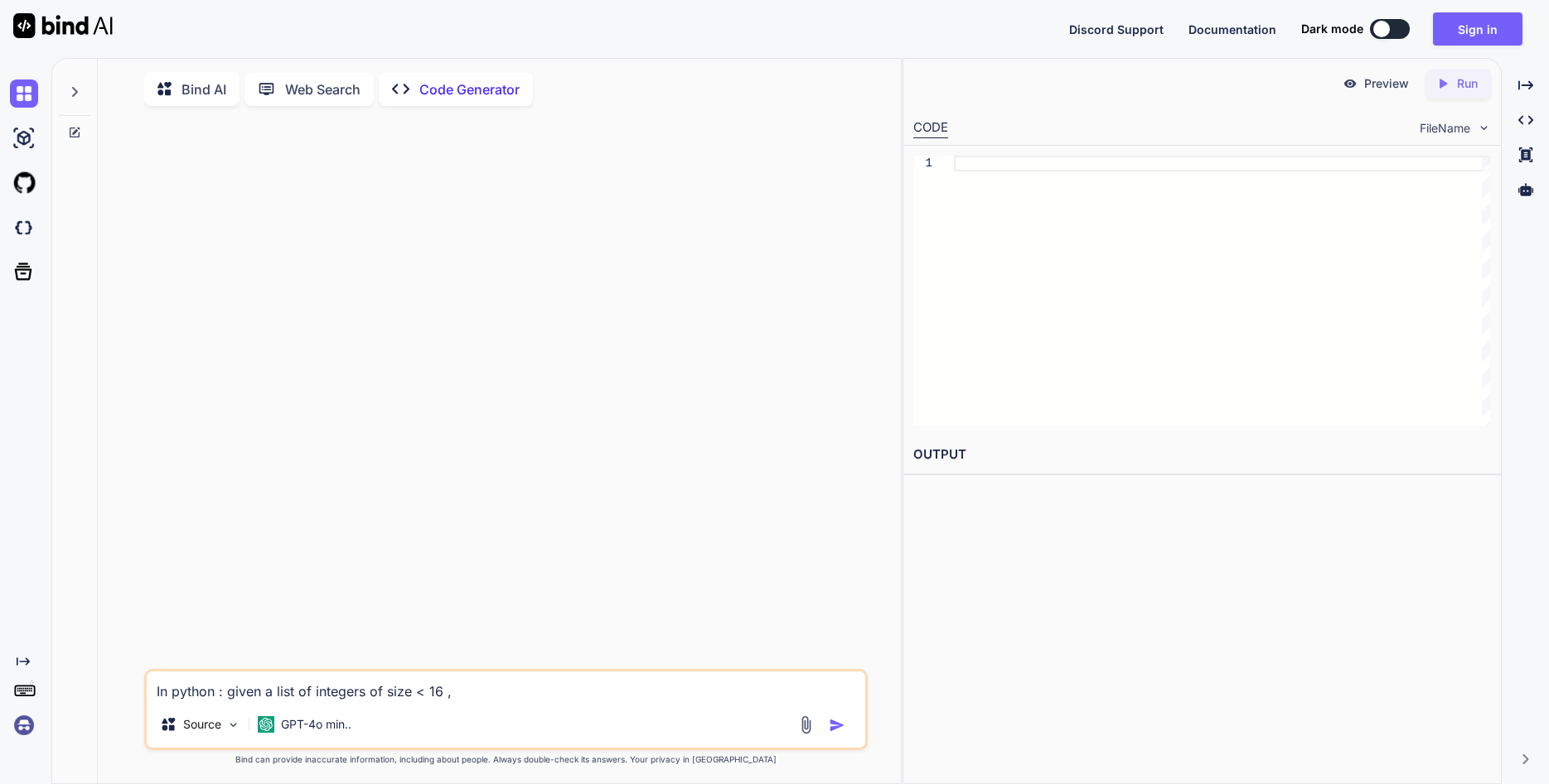
type textarea "In python : given a list of integers of size < 16 , o"
type textarea "x"
type textarea "In python : given a list of integers of size < 16 , of"
type textarea "x"
type textarea "In python : given a list of integers of size < 16 , of"
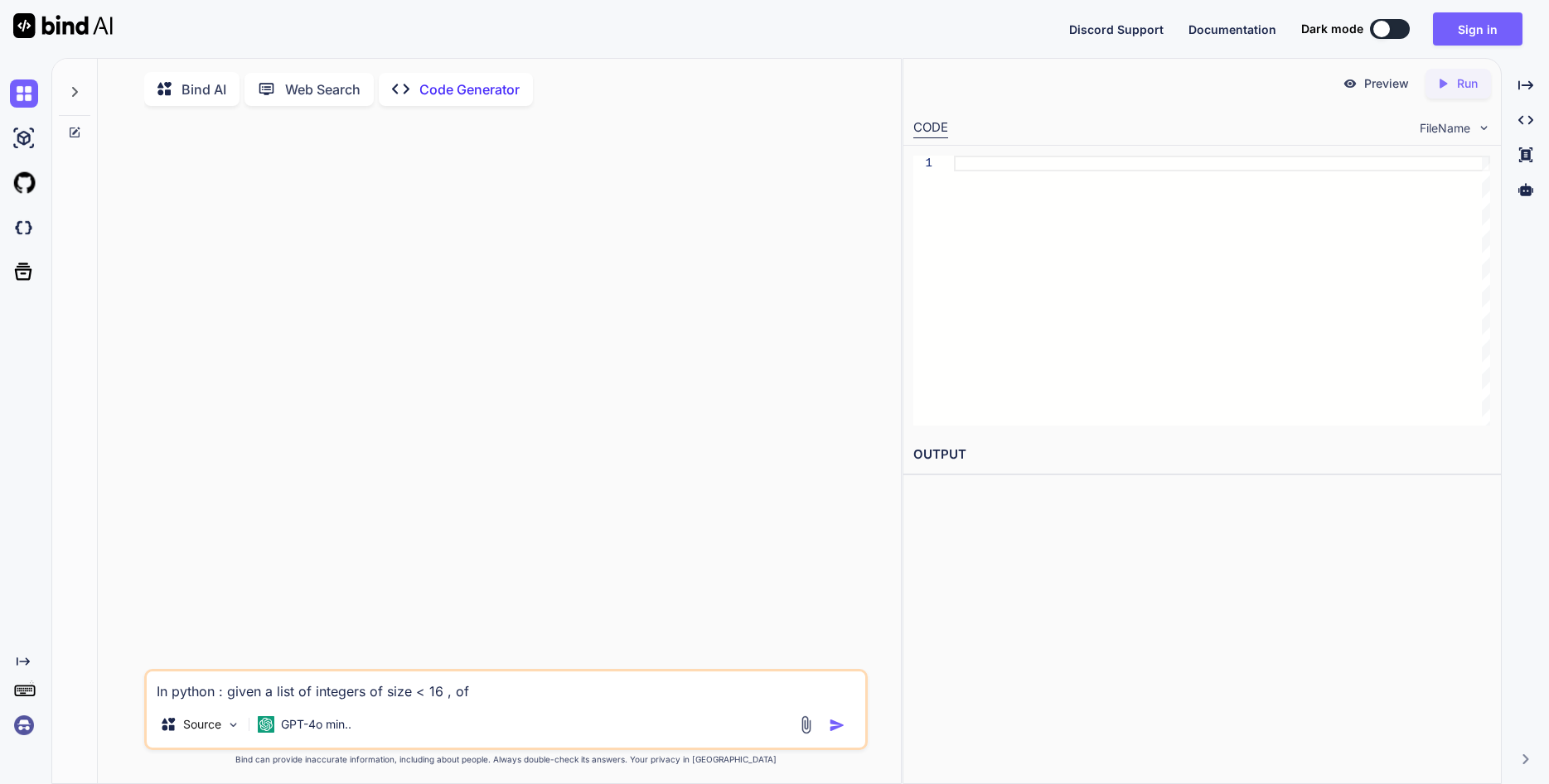
type textarea "x"
type textarea "In python : given a list of integers of size < 16 , of v"
type textarea "x"
type textarea "In python : given a list of integers of size < 16 , of va"
type textarea "x"
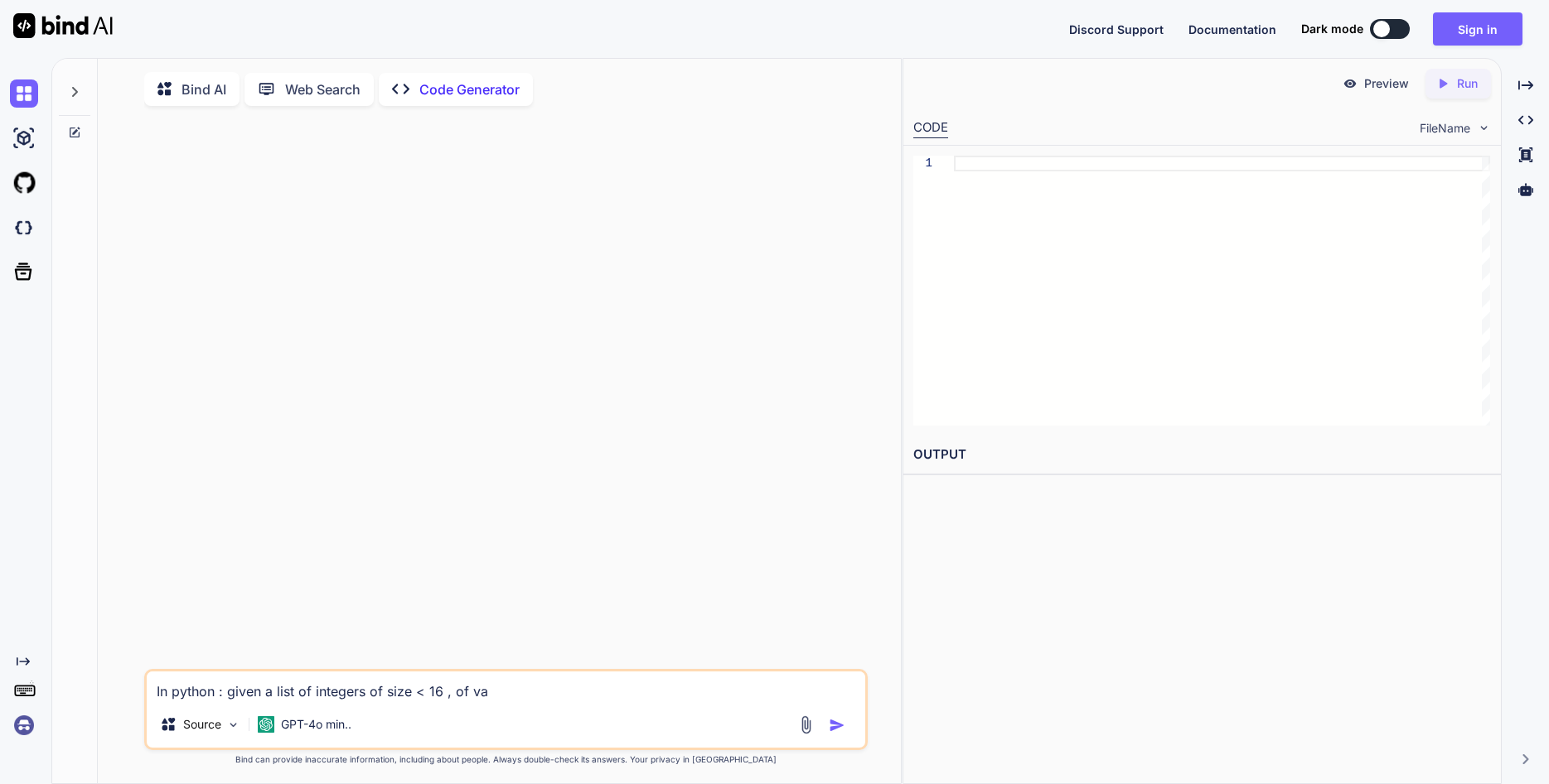
type textarea "In python : given a list of integers of size < 16 , of val"
type textarea "x"
type textarea "In python : given a list of integers of size < 16 , of valu"
type textarea "x"
type textarea "In python : given a list of integers of size < 16 , of value"
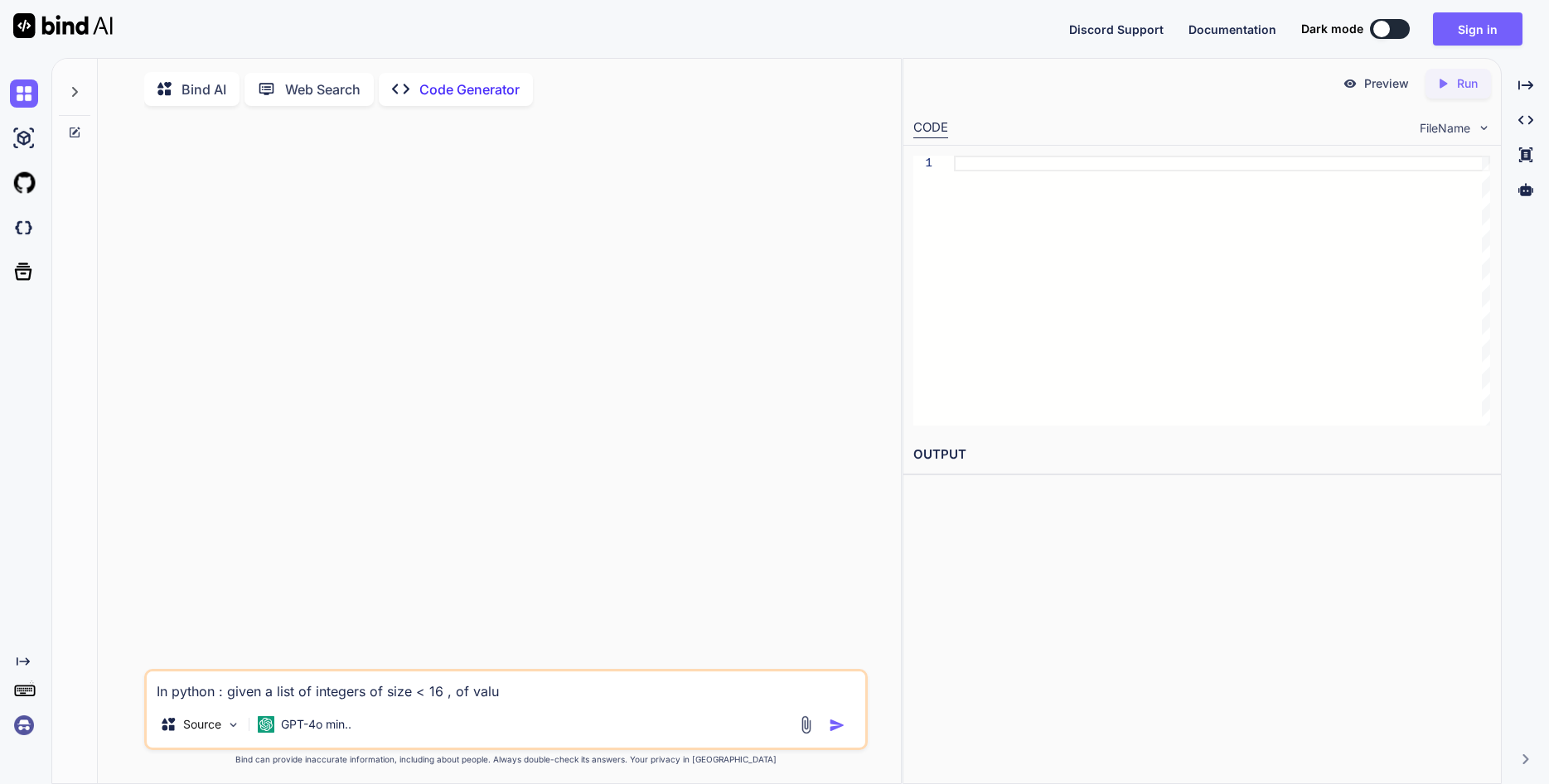
type textarea "x"
type textarea "In python : given a list of integers of size < 16 , of values"
type textarea "x"
type textarea "In python : given a list of integers of size < 16 , of values"
type textarea "x"
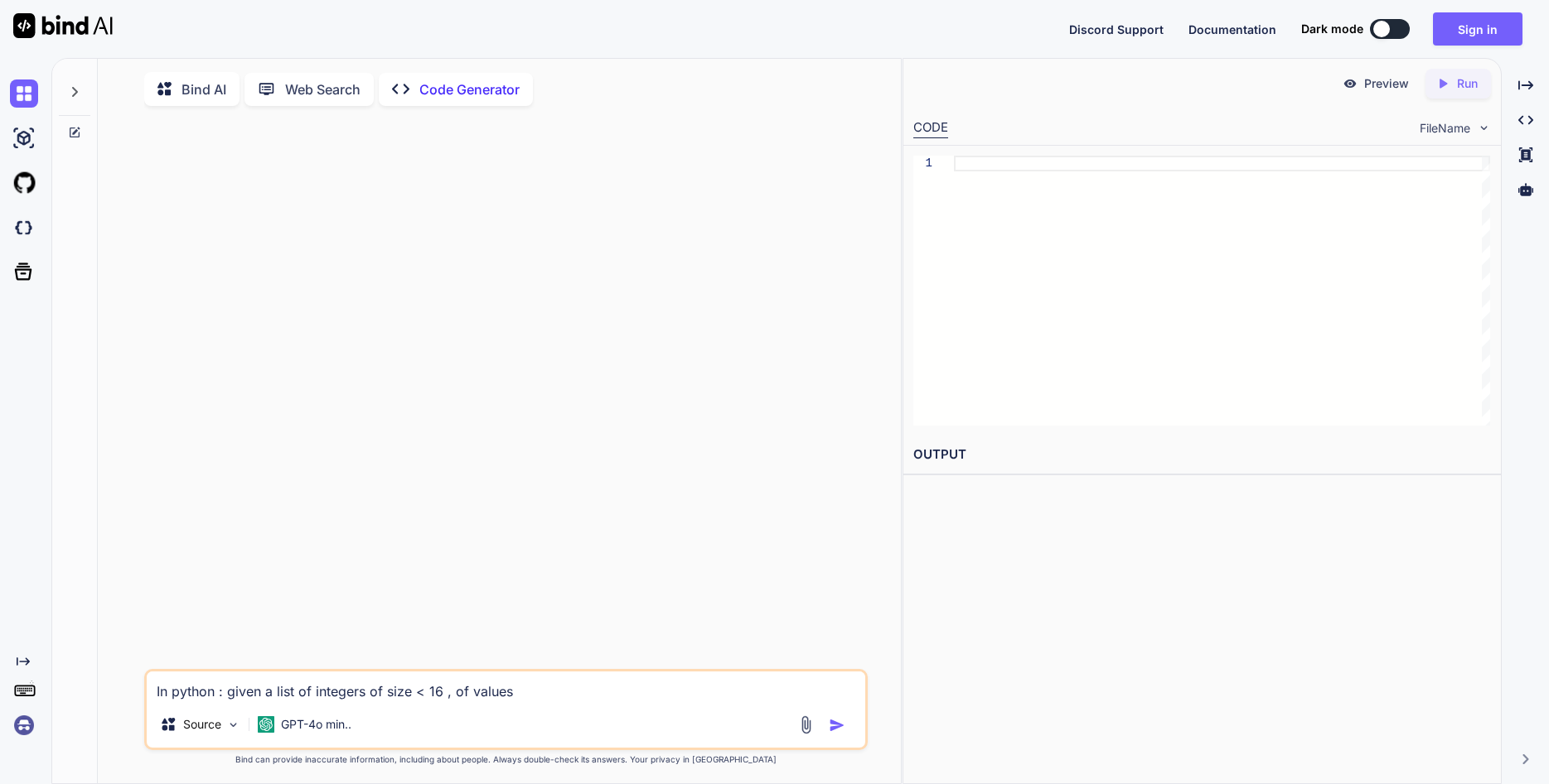
type textarea "In python : given a list of integers of size < 16 , of values <"
type textarea "x"
type textarea "In python : given a list of integers of size < 16 , of values <"
type textarea "x"
type textarea "In python : given a list of integers of size < 16 , of values < 1"
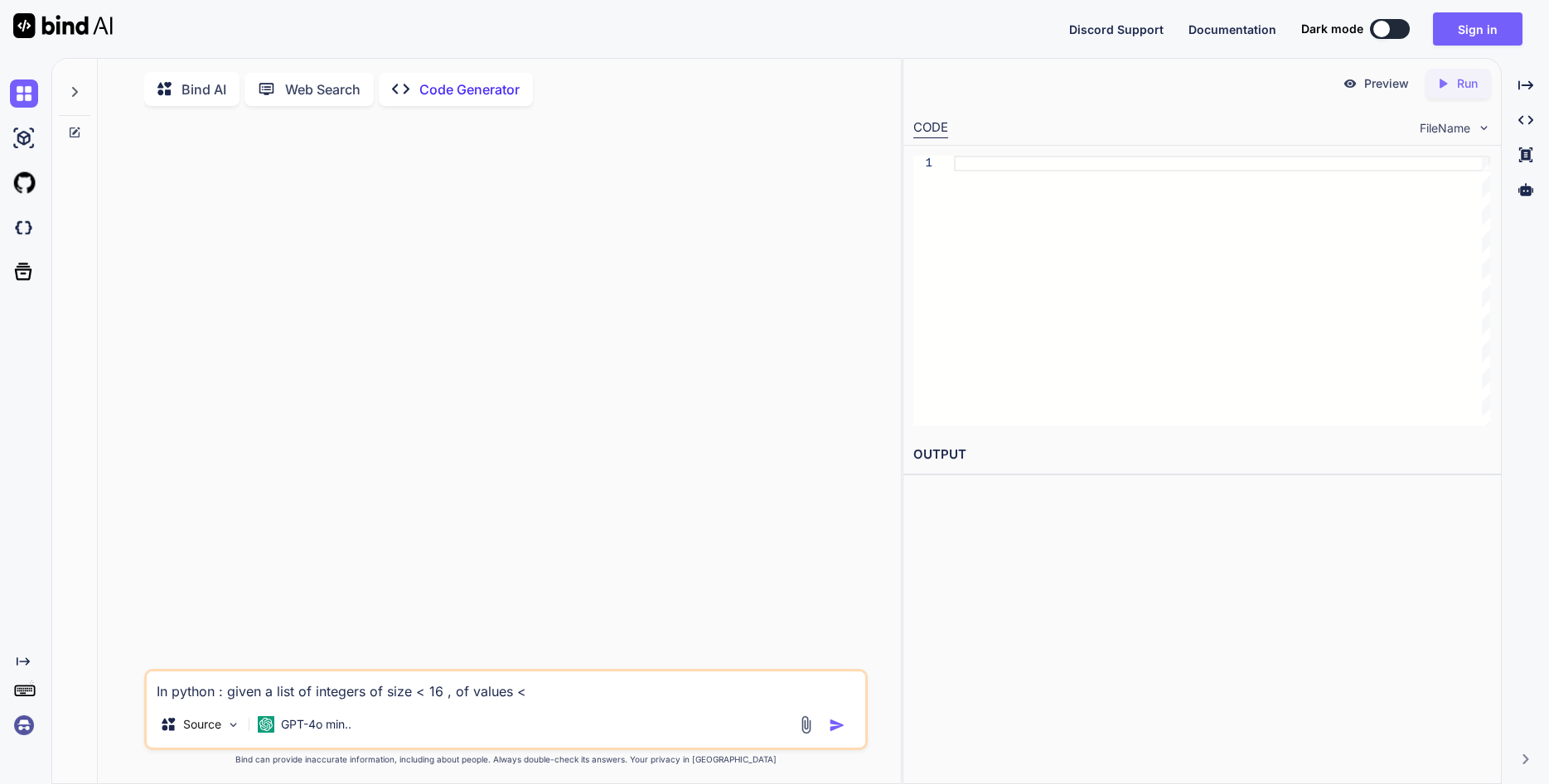
type textarea "x"
type textarea "In python : given a list of integers of size < 16 , of values < 16"
type textarea "x"
type textarea "In python : given a list of integers of size < 16 , of values < 16"
type textarea "x"
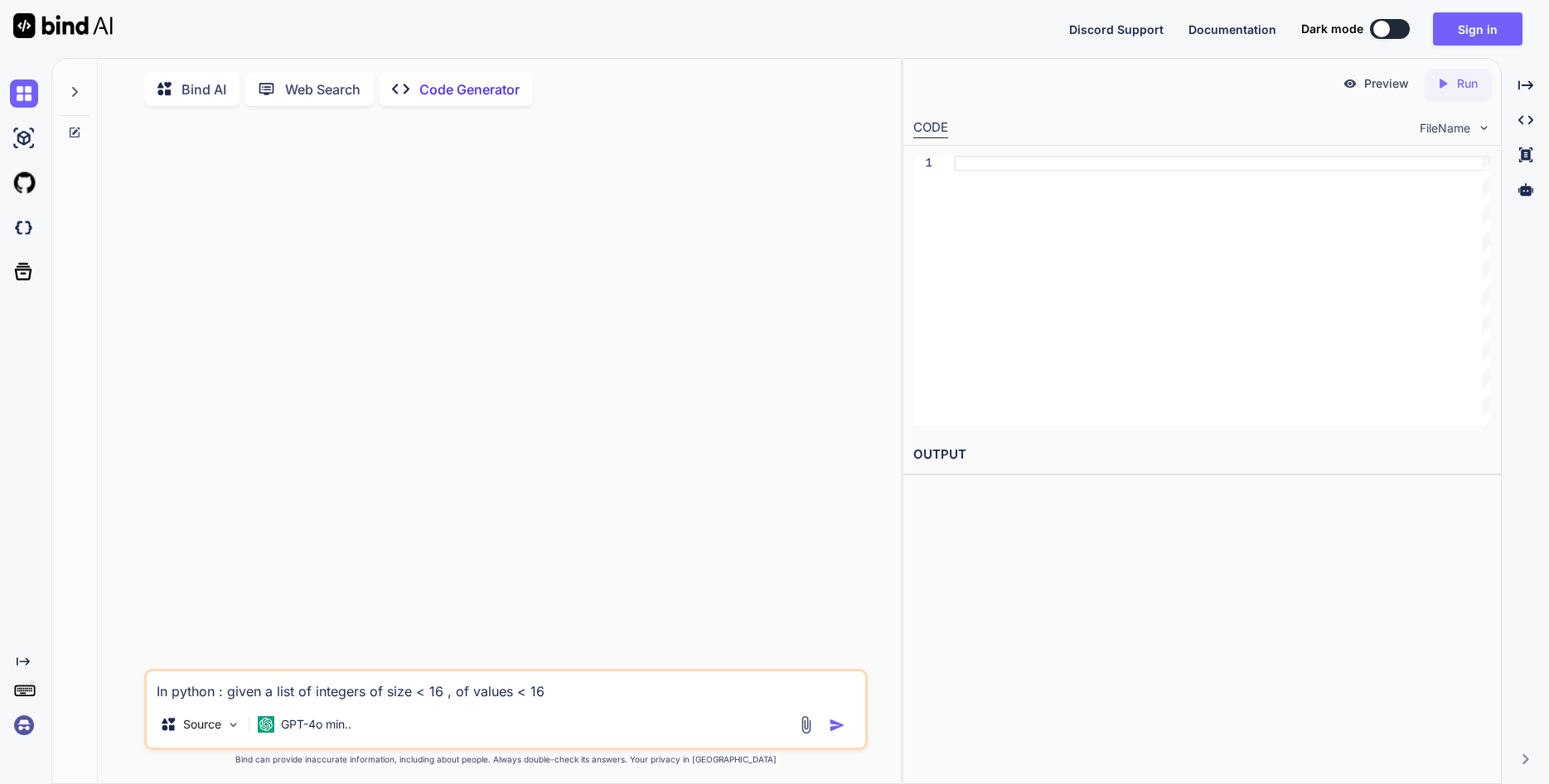
type textarea "In python : given a list of integers iof size < 16 , of values < 16"
type textarea "x"
type textarea "In python : given a list of integers inof size < 16 , of values < 16"
type textarea "x"
type textarea "In python : given a list of integers in of size < 16 , of values < 16"
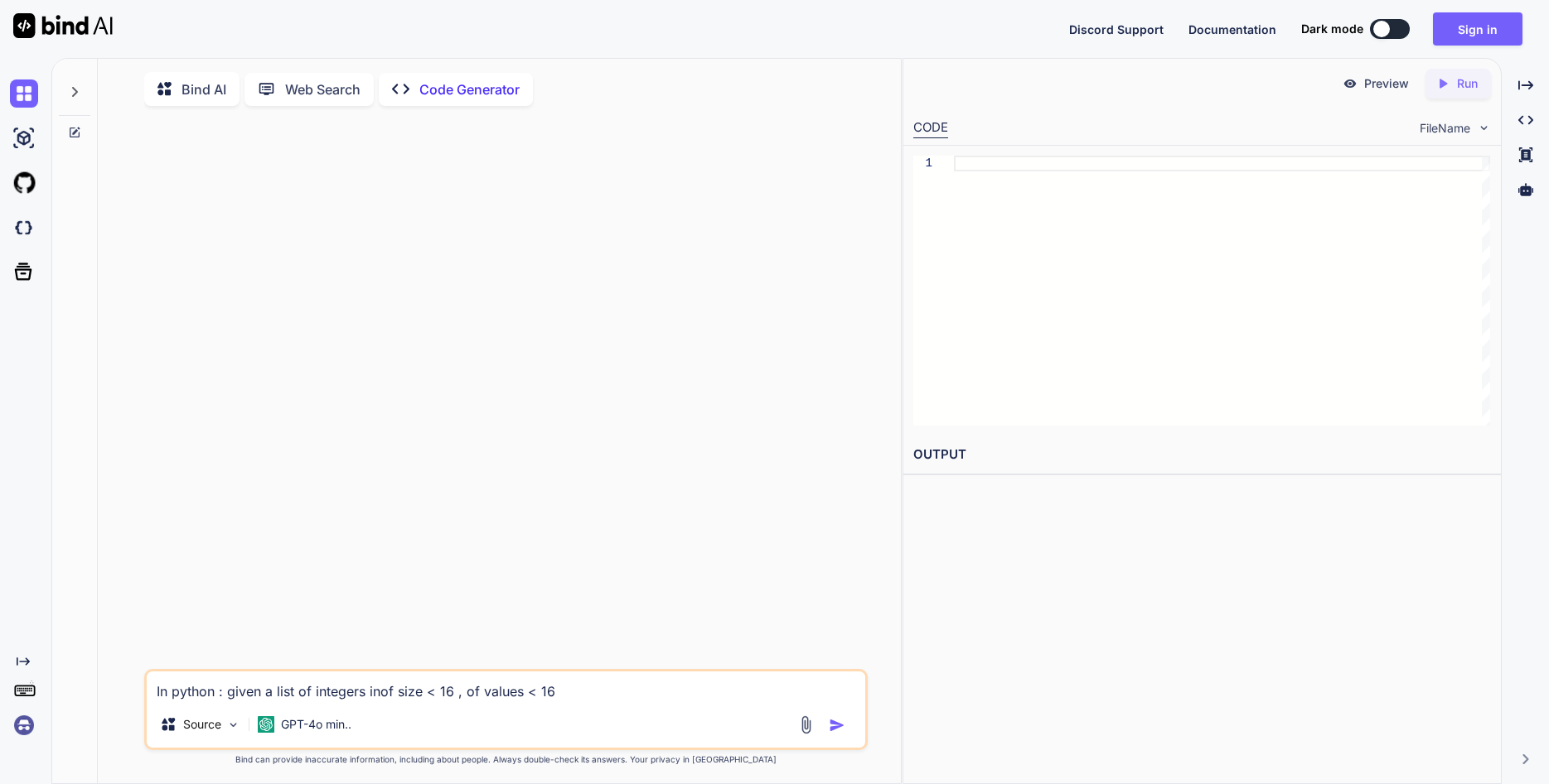
type textarea "x"
type textarea "In python : given a list of integers in [of size < 16 , of values < 16"
type textarea "x"
type textarea "In python : given a list of integers in [0of size < 16 , of values < 16"
type textarea "x"
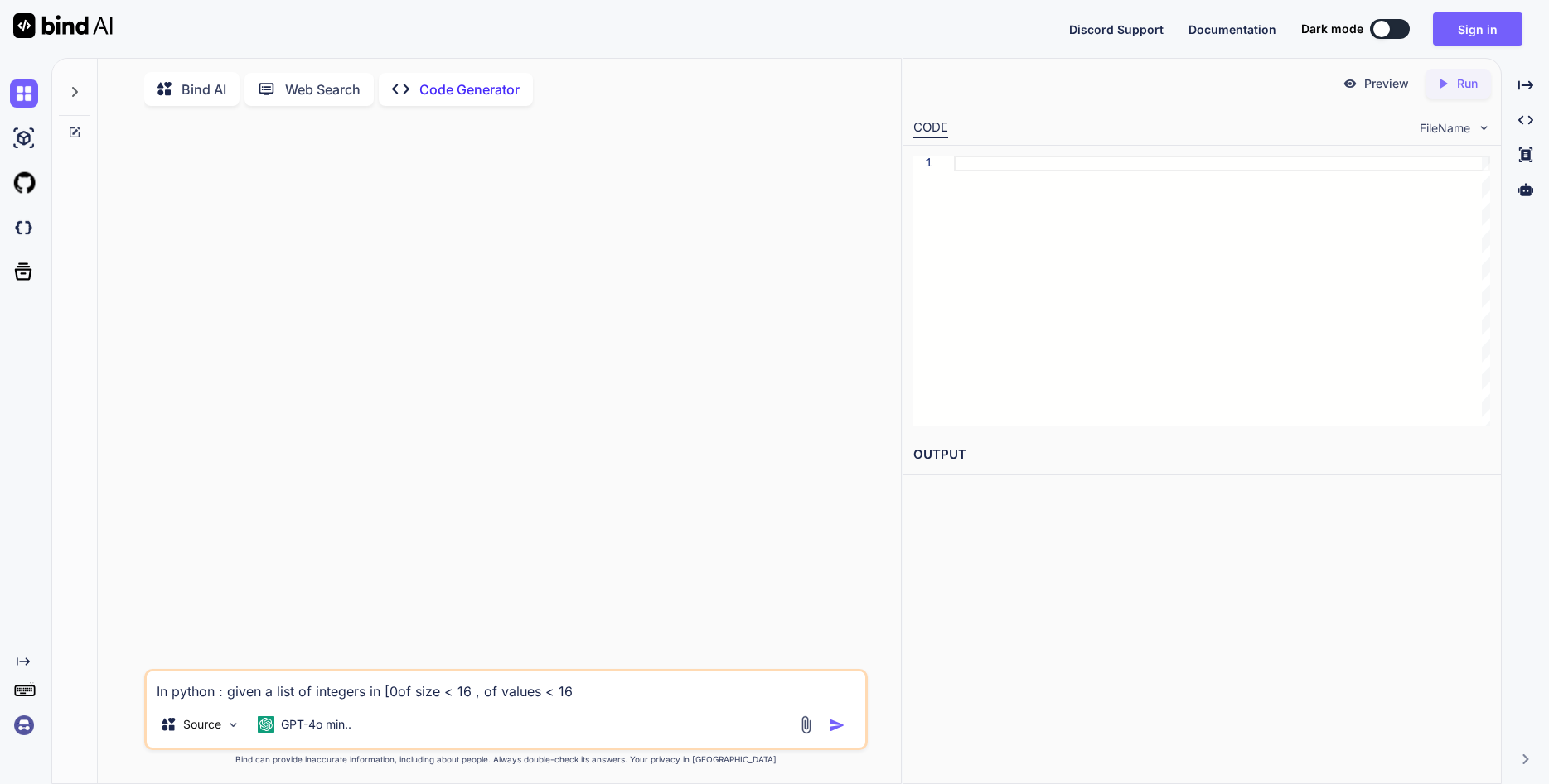
type textarea "In python : given a list of integers in [0,of size < 16 , of values < 16"
type textarea "x"
type textarea "In python : given a list of integers in [0,1of size < 16 , of values < 16"
type textarea "x"
type textarea "In python : given a list of integers in [0,15of size < 16 , of values < 16"
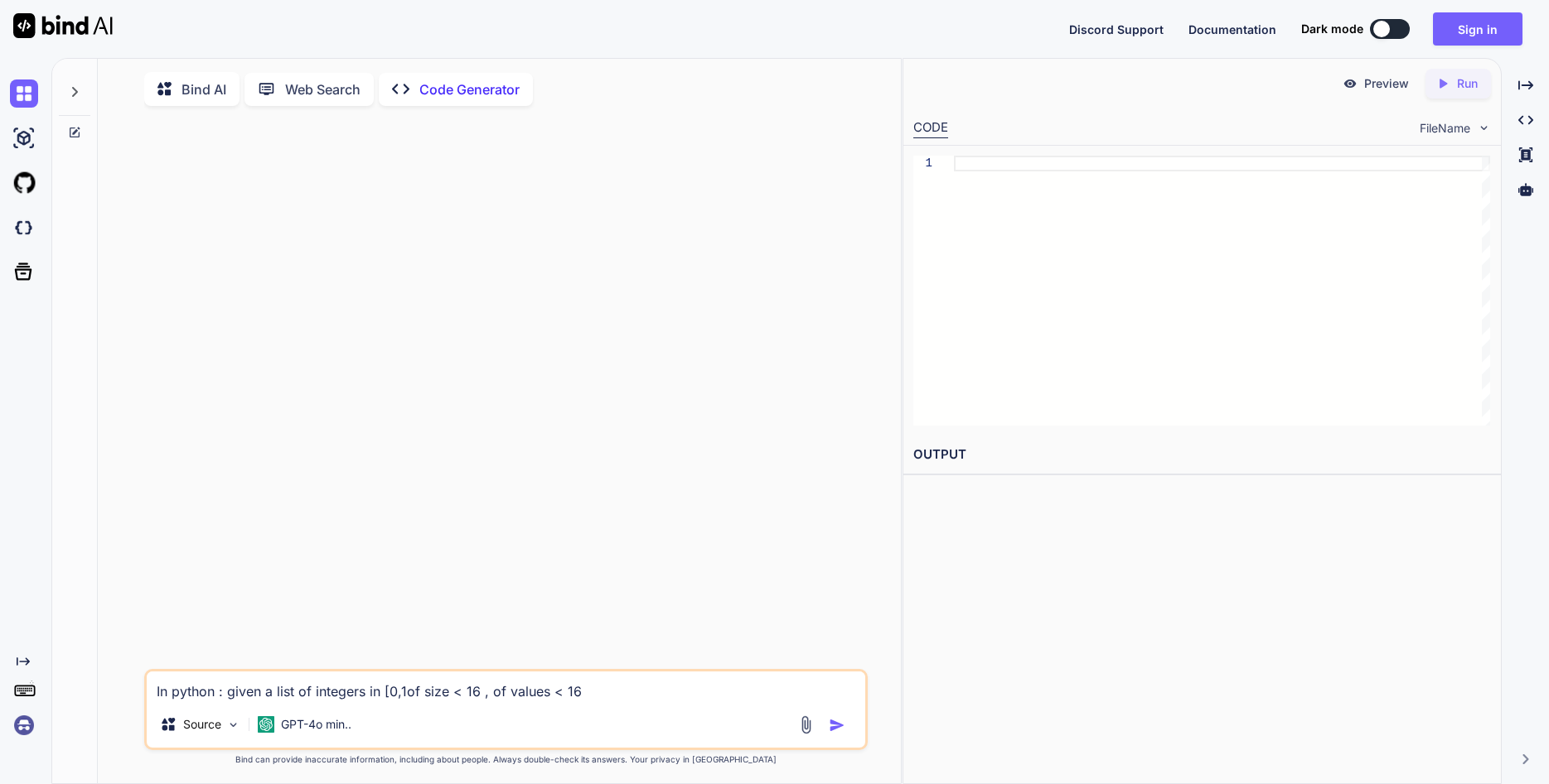
type textarea "x"
type textarea "In python : given a list of integers in [0,15]of size < 16 , of values < 16"
type textarea "x"
type textarea "In python : given a list of integers in [0,15] of size < 16 , of values < 16"
type textarea "x"
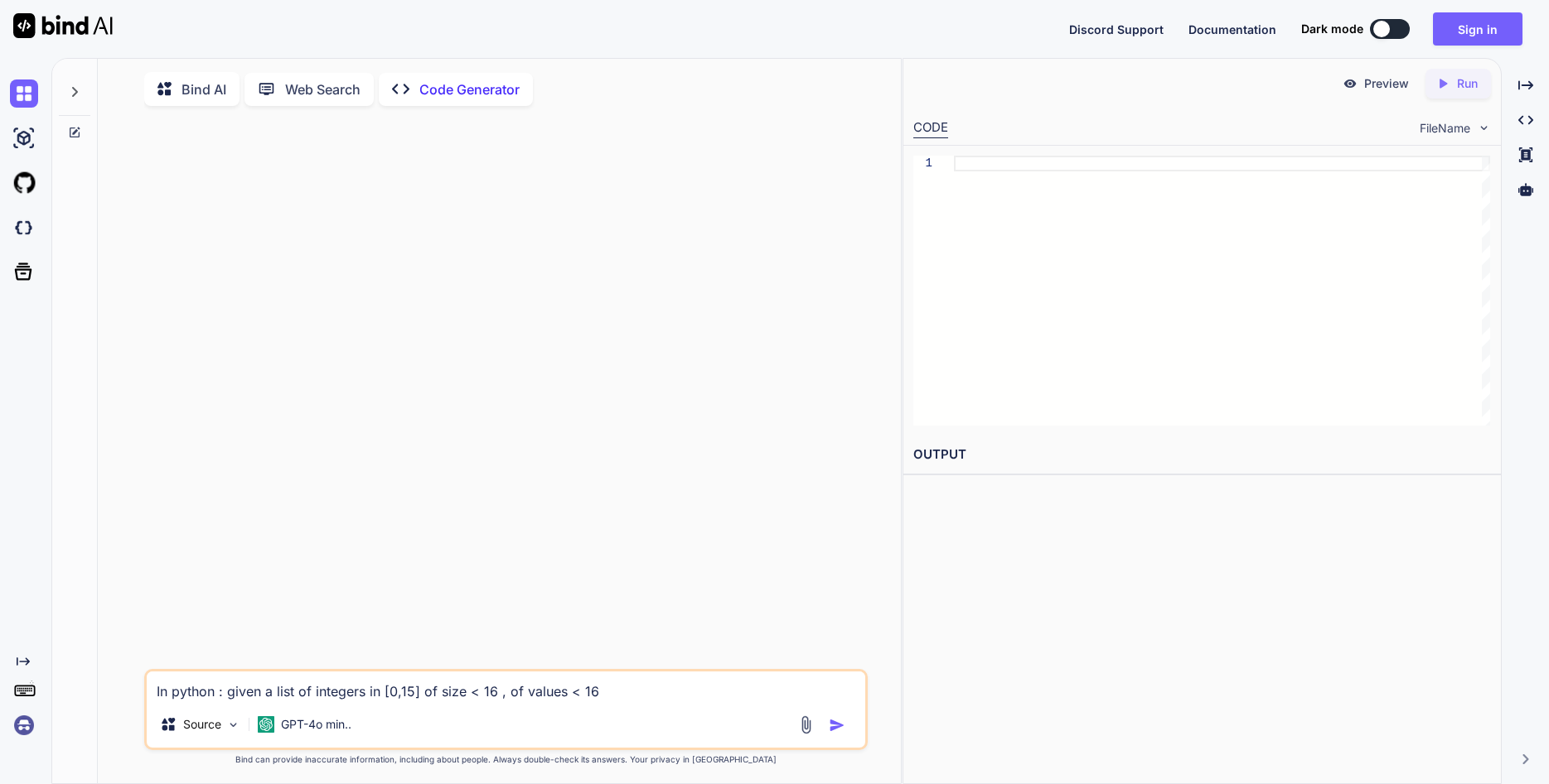
type textarea "In python : given a list of integers in [0,15] ,of size < 16 , of values < 16"
type textarea "x"
type textarea "In python : given a list of integers in [0,15] , of size < 16 , of values < 16"
type textarea "x"
type textarea "In python : given a list of integers in [0,15] , lof size < 16 , of values < 16"
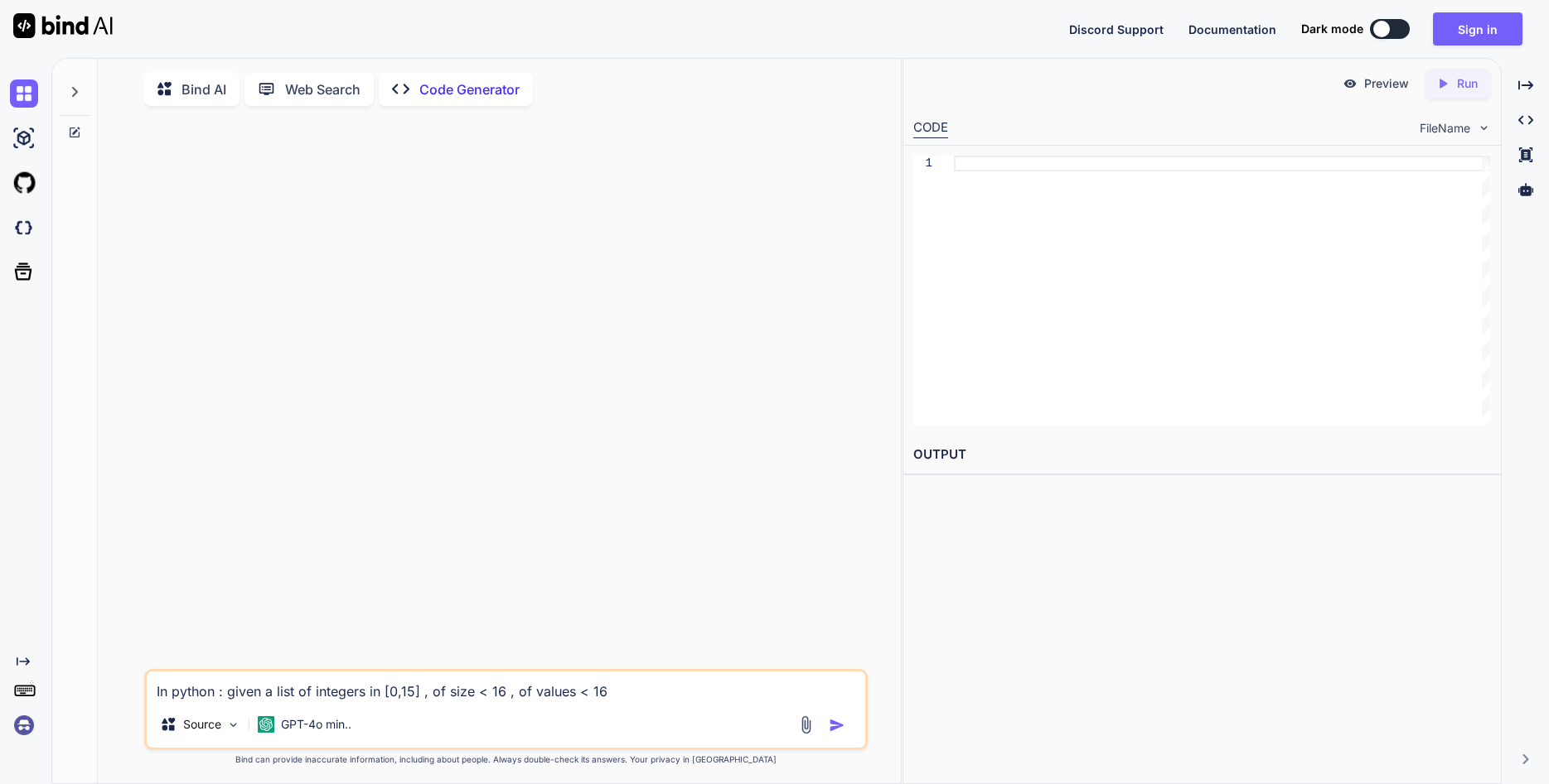
type textarea "x"
type textarea "In python : given a list of integers in [0,15] , liof size < 16 , of values < 16"
type textarea "x"
type textarea "In python : given a list of integers in [0,15] , lisof size < 16 , of values < …"
type textarea "x"
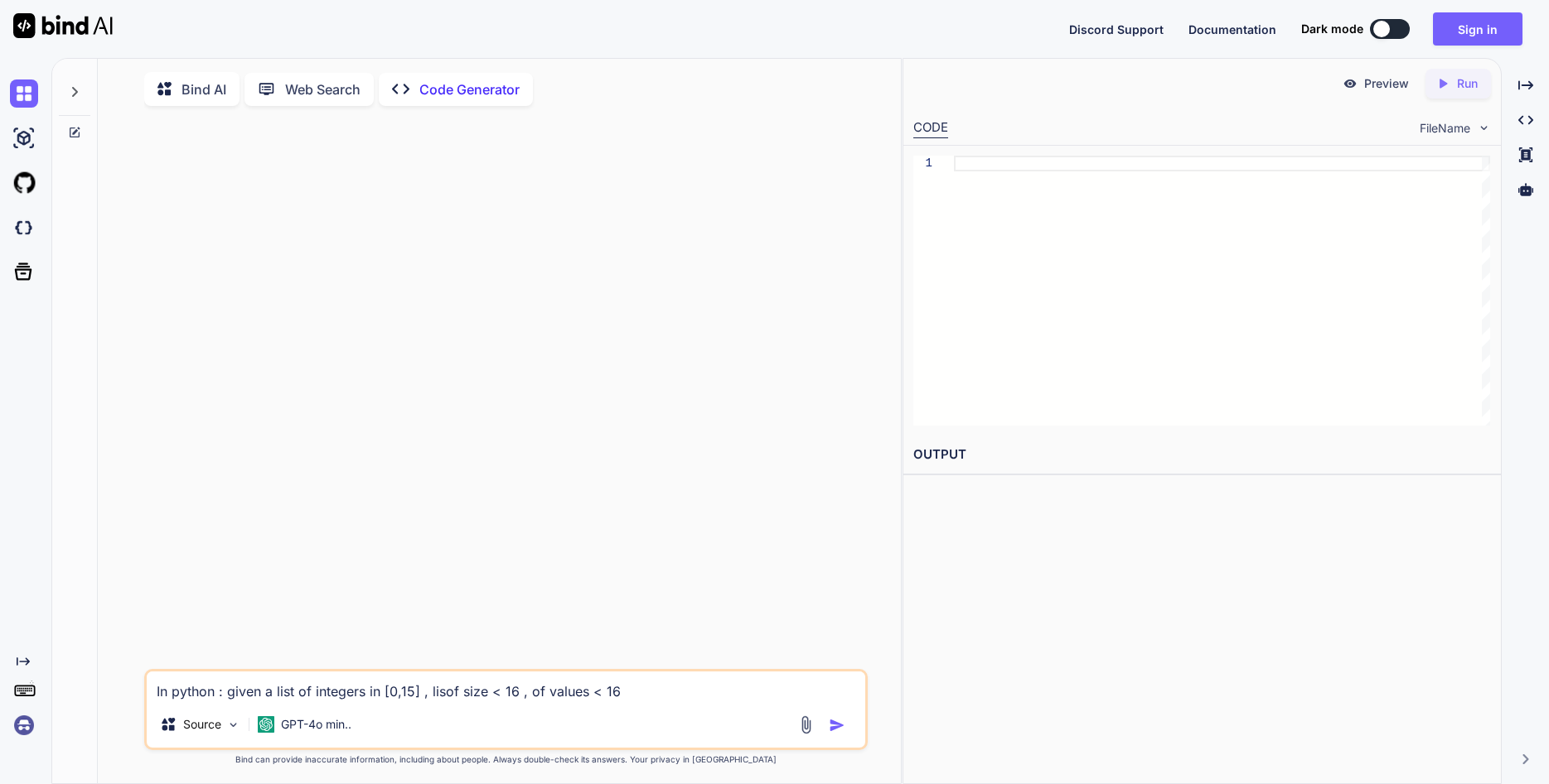
type textarea "In python : given a list of integers in [0,15] , listof size < 16 , of values <…"
type textarea "x"
type textarea "In python : given a list of integers in [0,15] , list of size < 16 , of values …"
type textarea "x"
type textarea "In python : given a list of integers in [0,15] , list iof size < 16 , of values…"
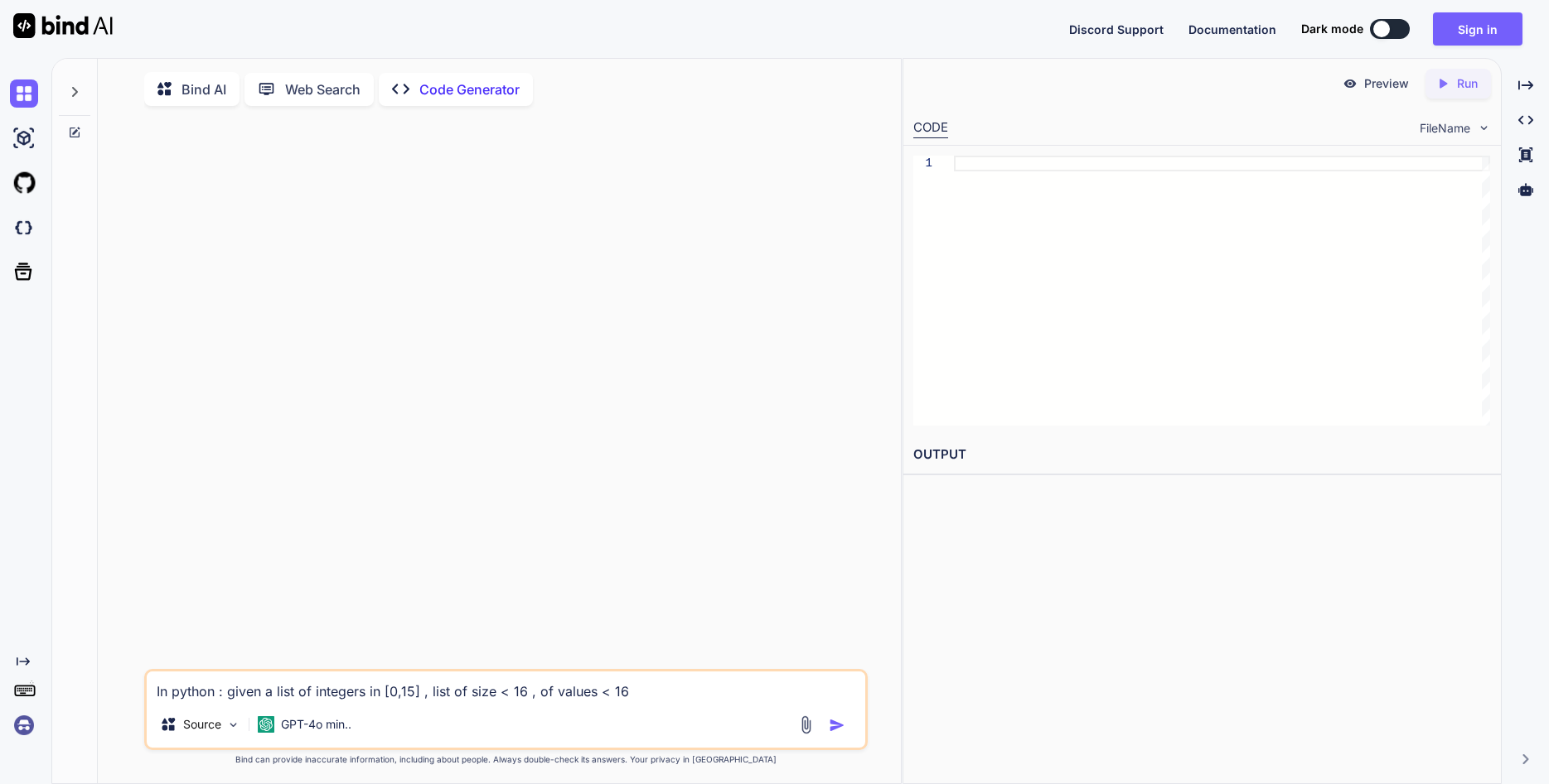
type textarea "x"
type textarea "In python : given a list of integers in [0,15] , list isof size < 16 , of value…"
type textarea "x"
type textarea "In python : given a list of integers in [0,15] , list iszof size < 16 , of valu…"
type textarea "x"
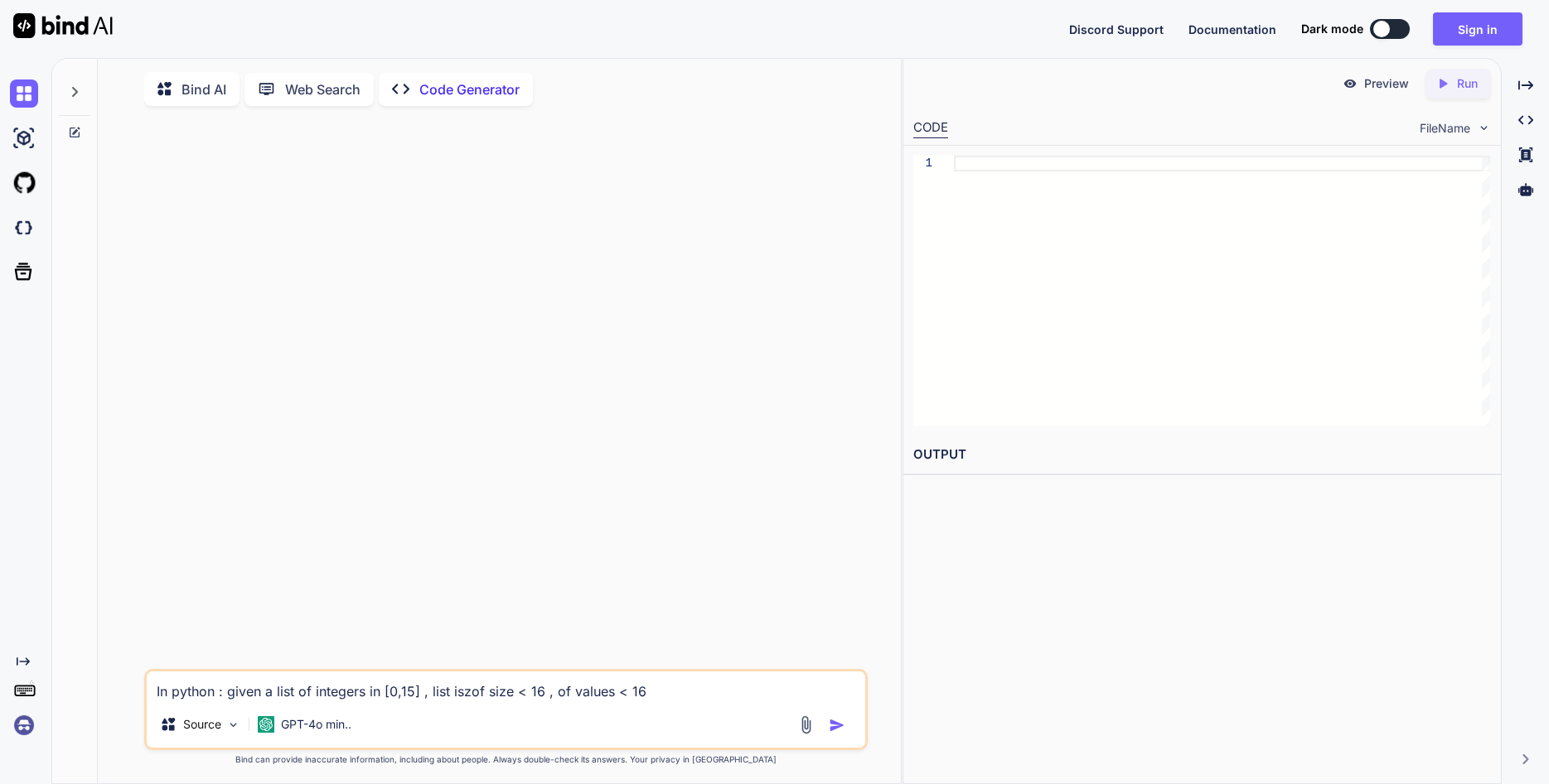
type textarea "In python : given a list of integers in [0,15] , list iszeof size < 16 , of val…"
type textarea "x"
type textarea "In python : given a list of integers in [0,15] , list isze of size < 16 , of va…"
type textarea "x"
type textarea "In python : given a list of integers in [0,15] , list isze iof size < 16 , of v…"
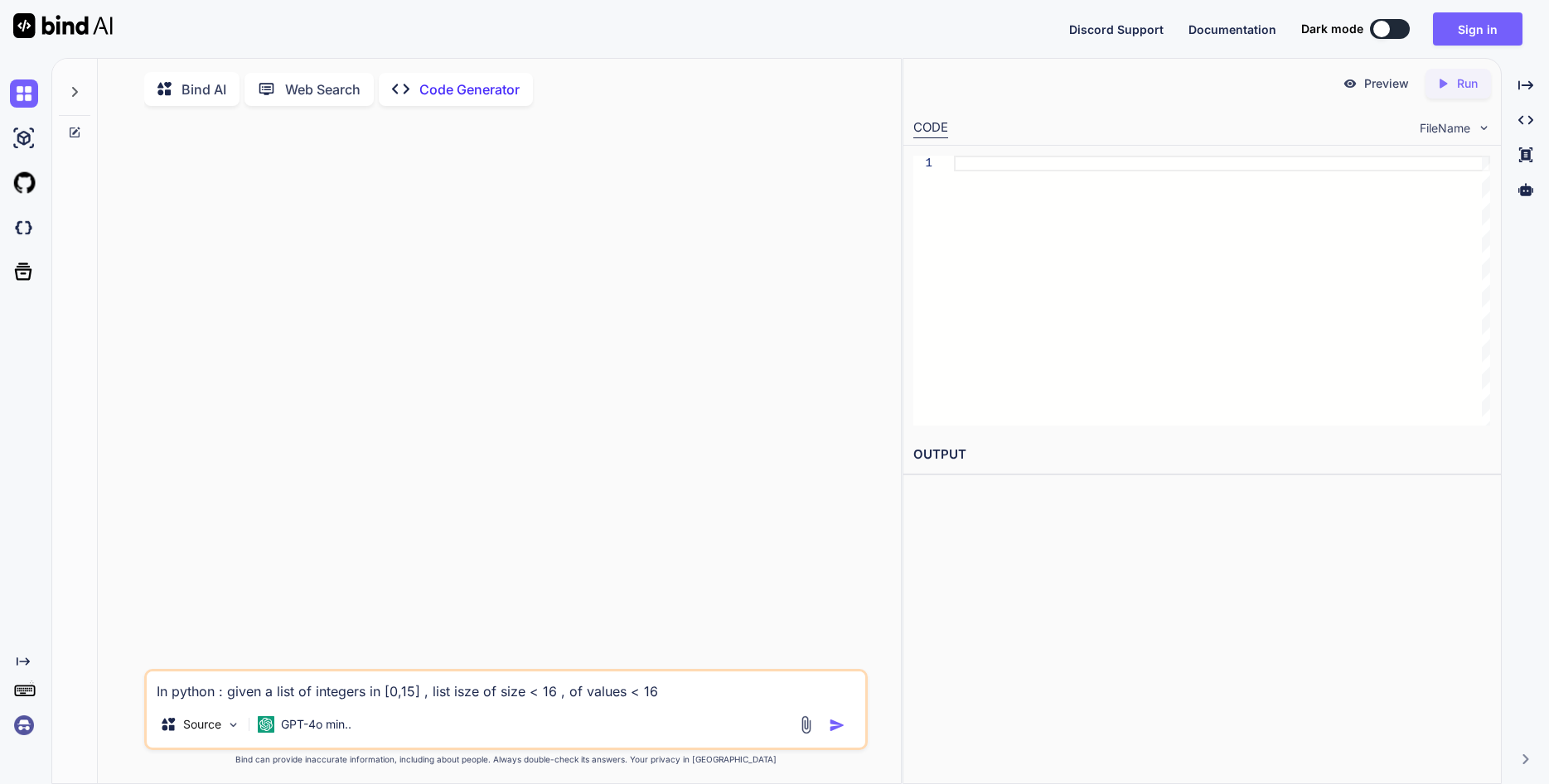
type textarea "x"
type textarea "In python : given a list of integers in [0,15] , list isze isof size < 16 , of …"
type textarea "x"
type textarea "In python : given a list of integers in [0,15] , list isze is of size < 16 , of…"
type textarea "x"
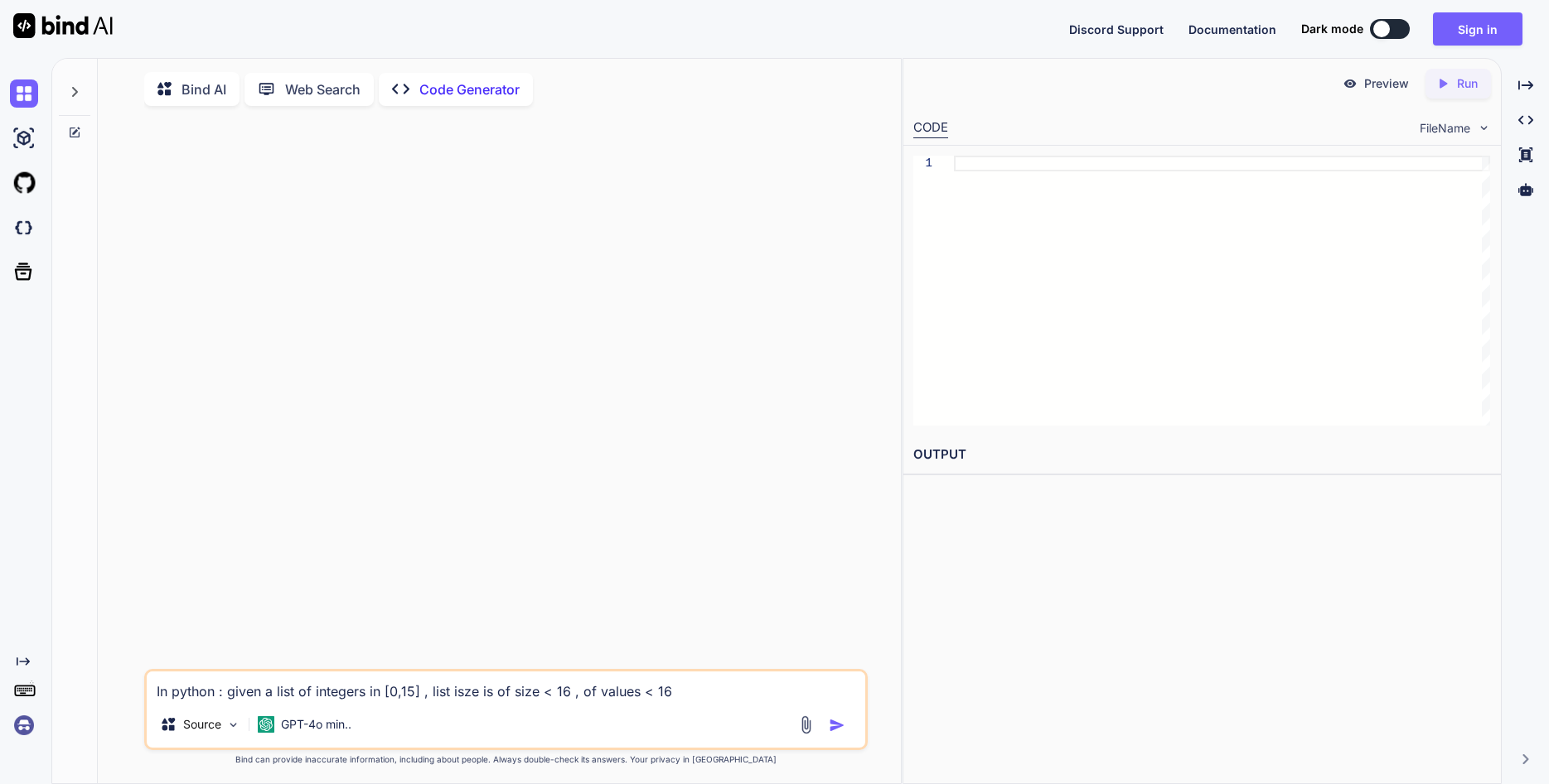
type textarea "In python : given a list of integers in [0,15] , list isze is iof size < 16 , o…"
type textarea "x"
type textarea "In python : given a list of integers in [0,15] , list isze is inof size < 16 , …"
type textarea "x"
type textarea "In python : given a list of integers in [0,15] , list isze is in of size < 16 ,…"
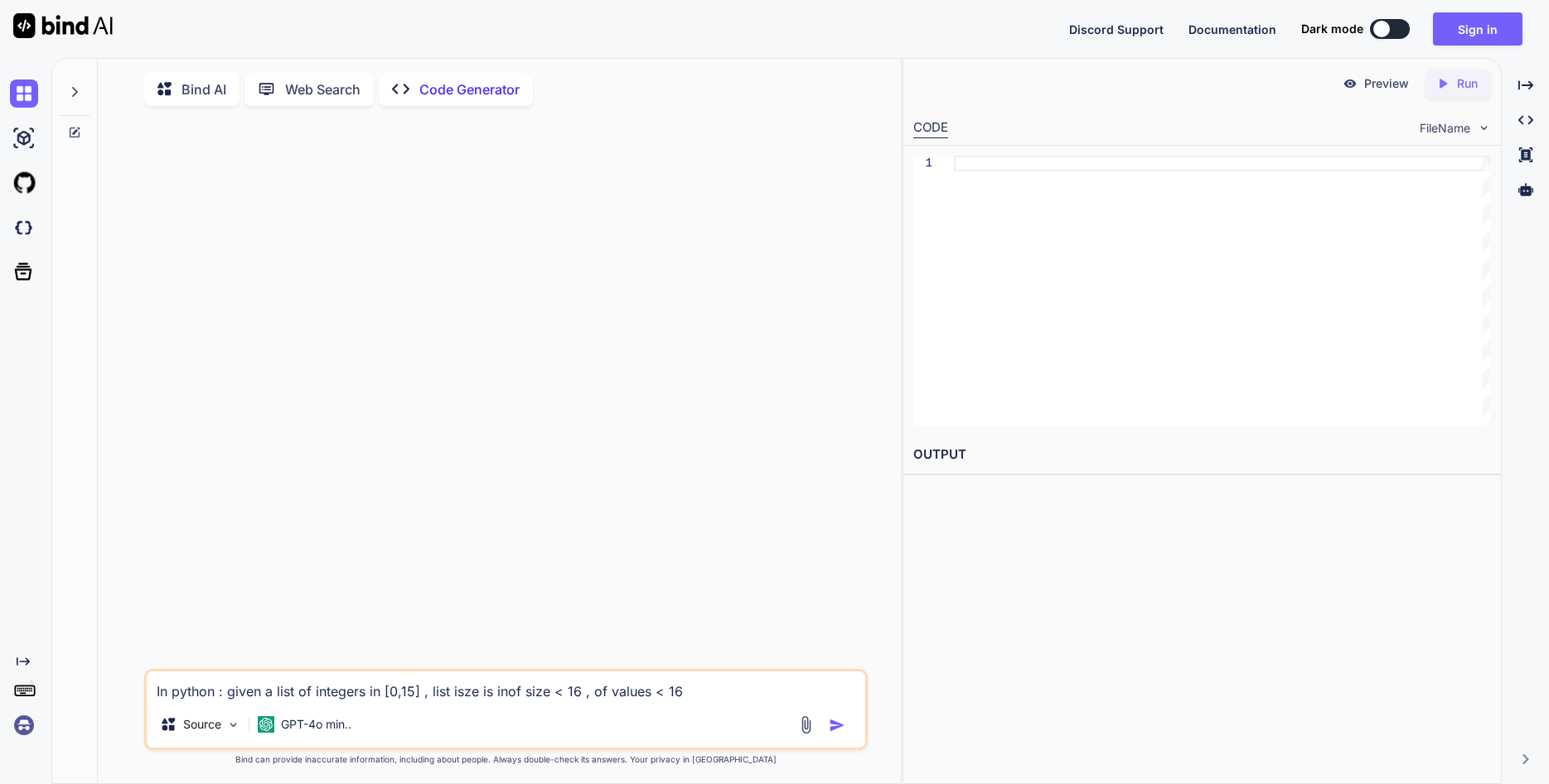
type textarea "x"
type textarea "In python : given a list of integers in [0,15] , list isze is inof size < 16 , …"
type textarea "x"
type textarea "In python : given a list of integers in [0,15] , list isze is iof size < 16 , o…"
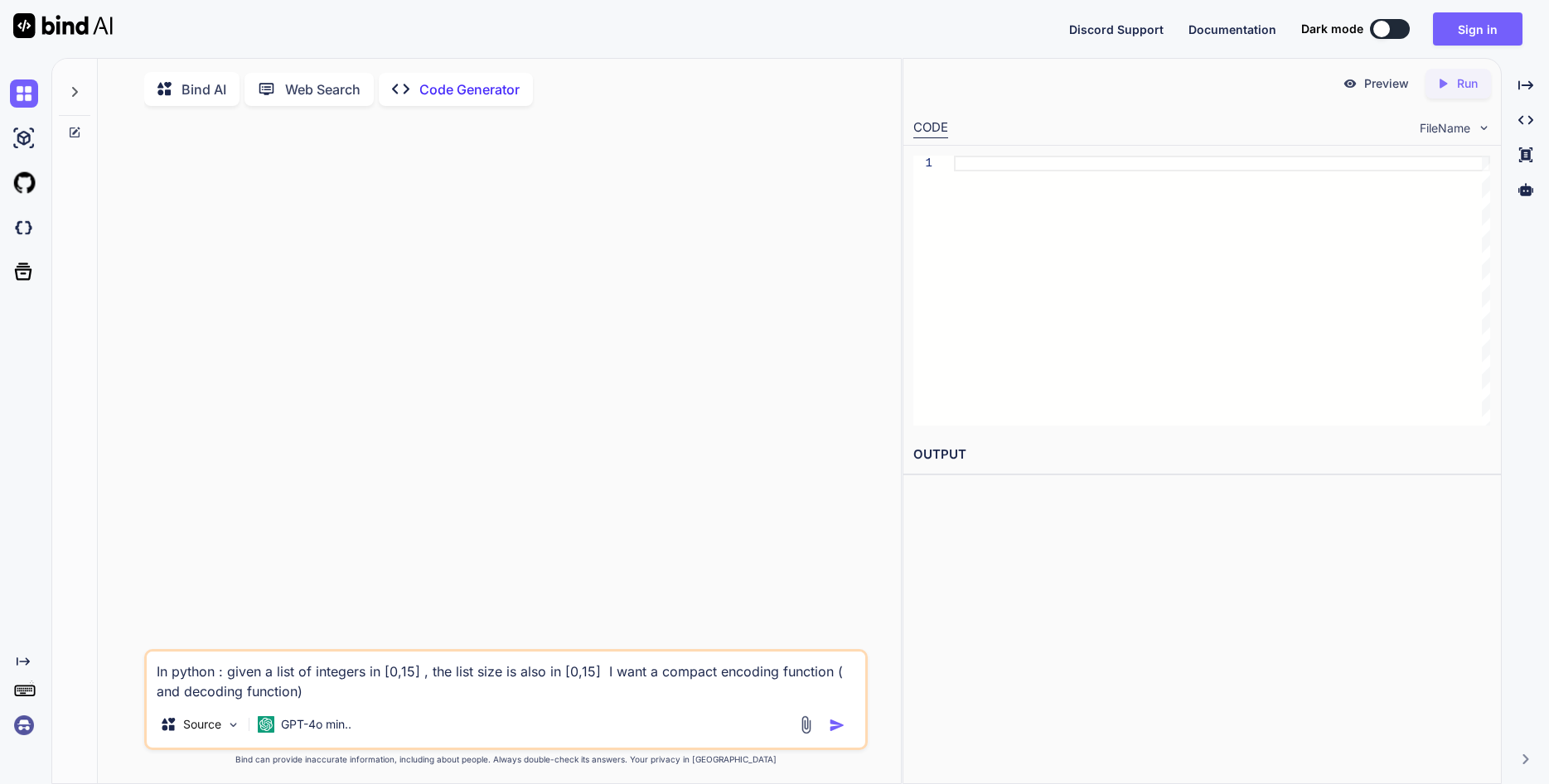
drag, startPoint x: 307, startPoint y: 692, endPoint x: 137, endPoint y: 670, distance: 171.4
click at [147, 669] on textarea "In python : given a list of integers in [0,15] , the list size is also in [0,15…" at bounding box center [505, 677] width 718 height 50
click at [485, 90] on p "Code Generator" at bounding box center [469, 89] width 100 height 20
click at [1471, 90] on p "Run" at bounding box center [1467, 83] width 21 height 16
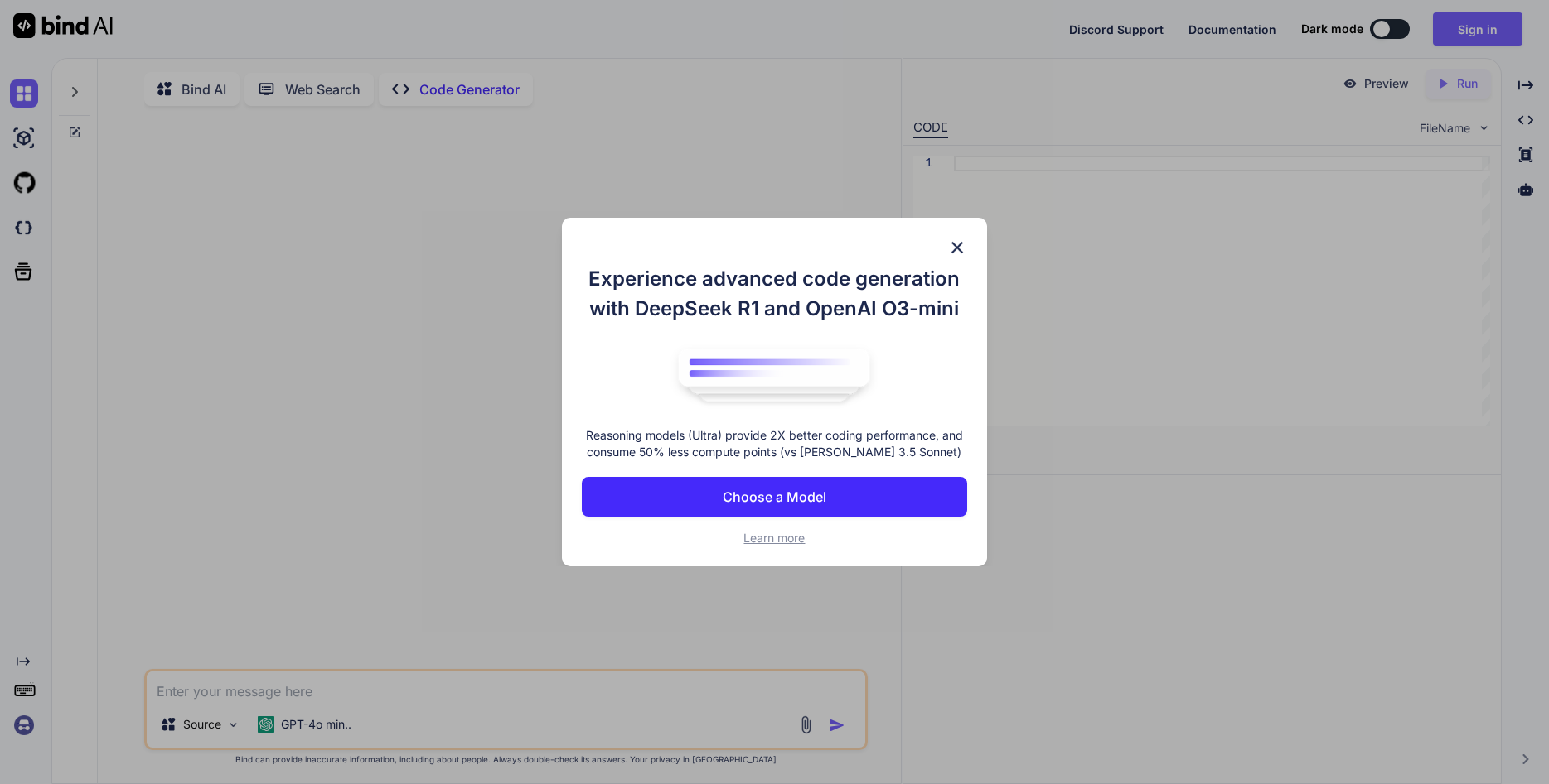
type textarea "x"
click at [774, 495] on p "Choose a Model" at bounding box center [774, 496] width 103 height 20
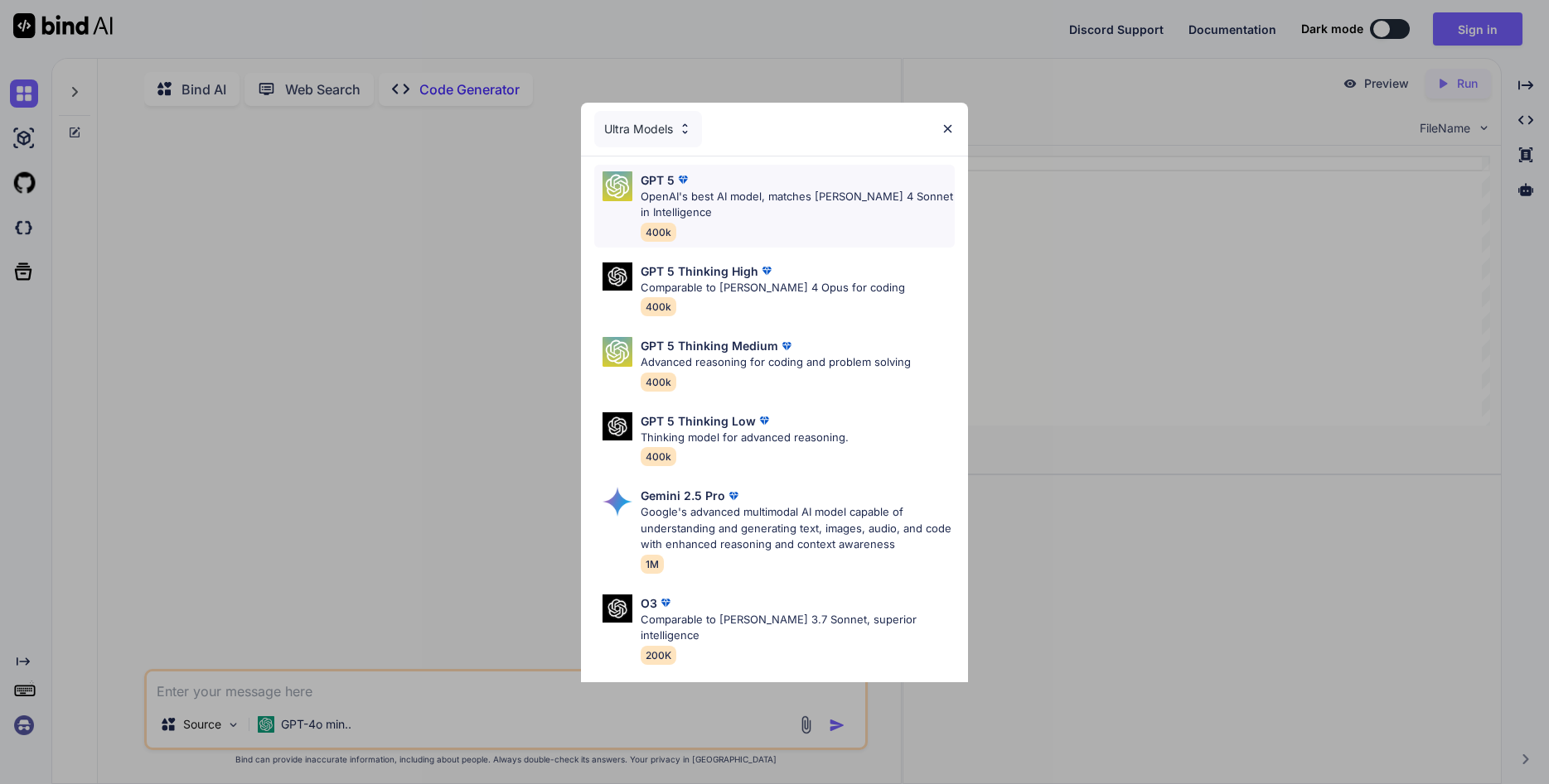
click at [656, 179] on p "GPT 5" at bounding box center [657, 180] width 34 height 17
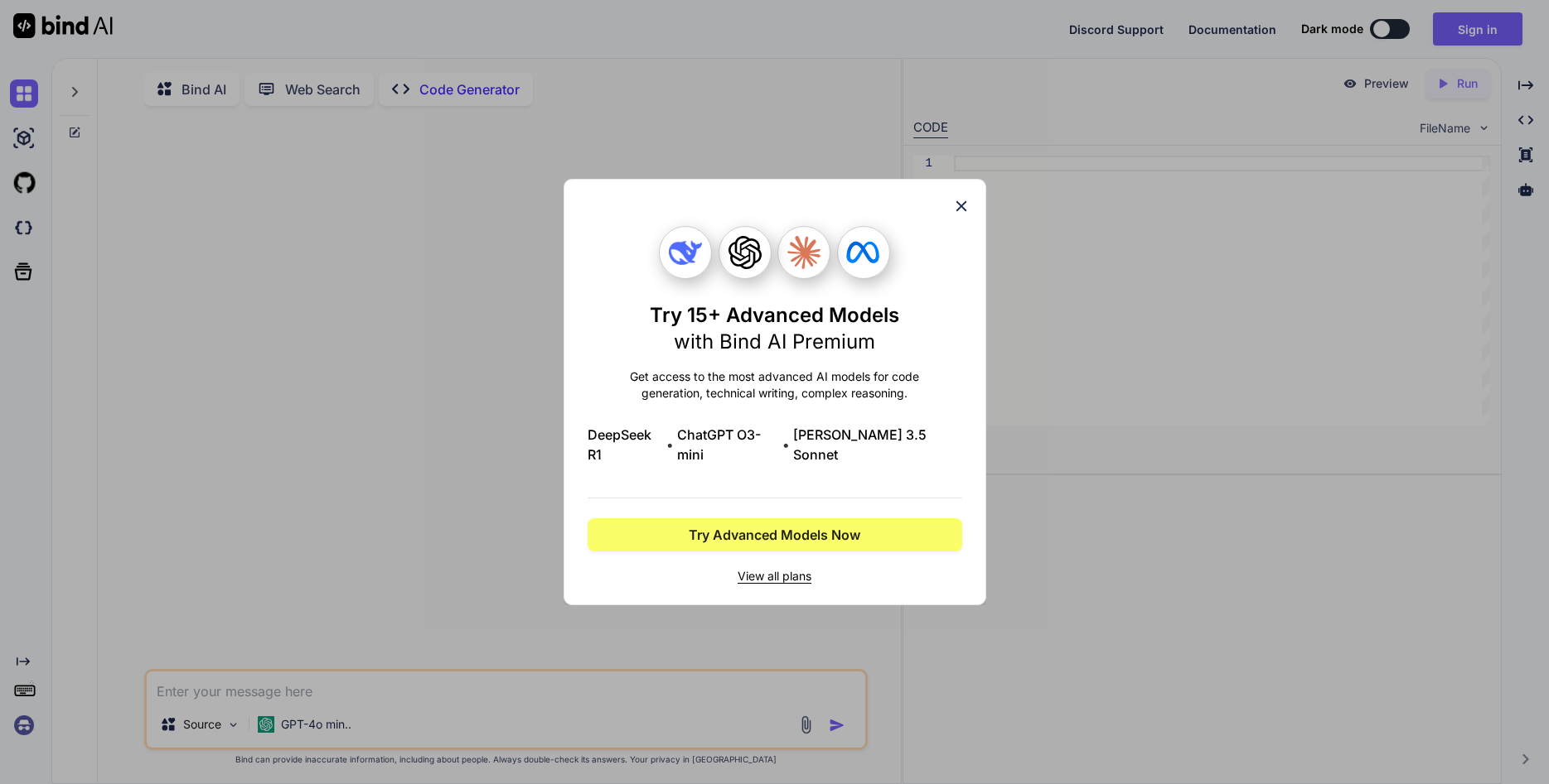
click at [959, 215] on icon at bounding box center [961, 206] width 18 height 18
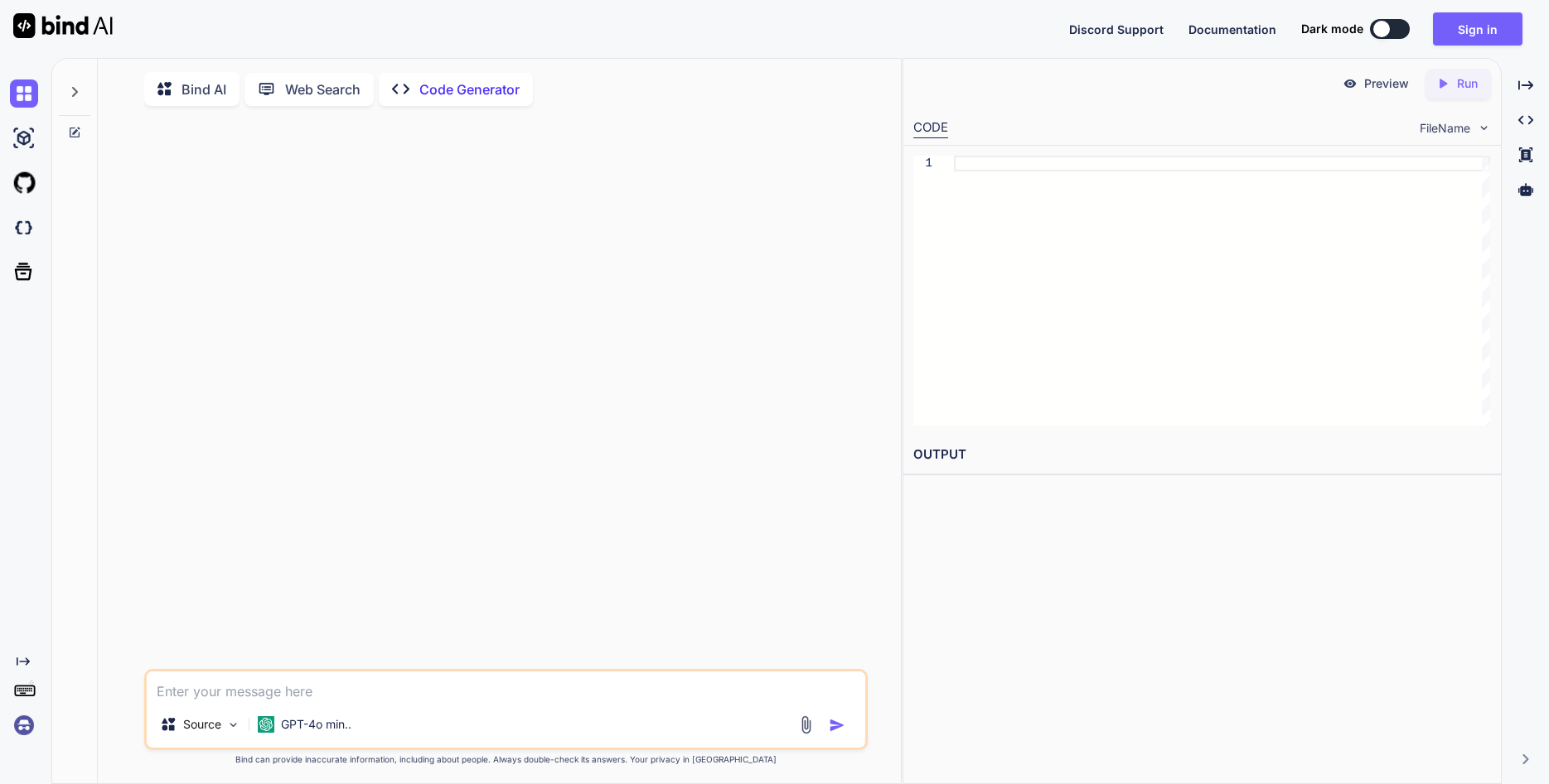
click at [278, 688] on textarea at bounding box center [505, 687] width 718 height 30
paste textarea "In python : given a list of integers in [0,15] , the list size is also in [0,15…"
type textarea "In python : given a list of integers in [0,15] , the list size is also in [0,15…"
type textarea "x"
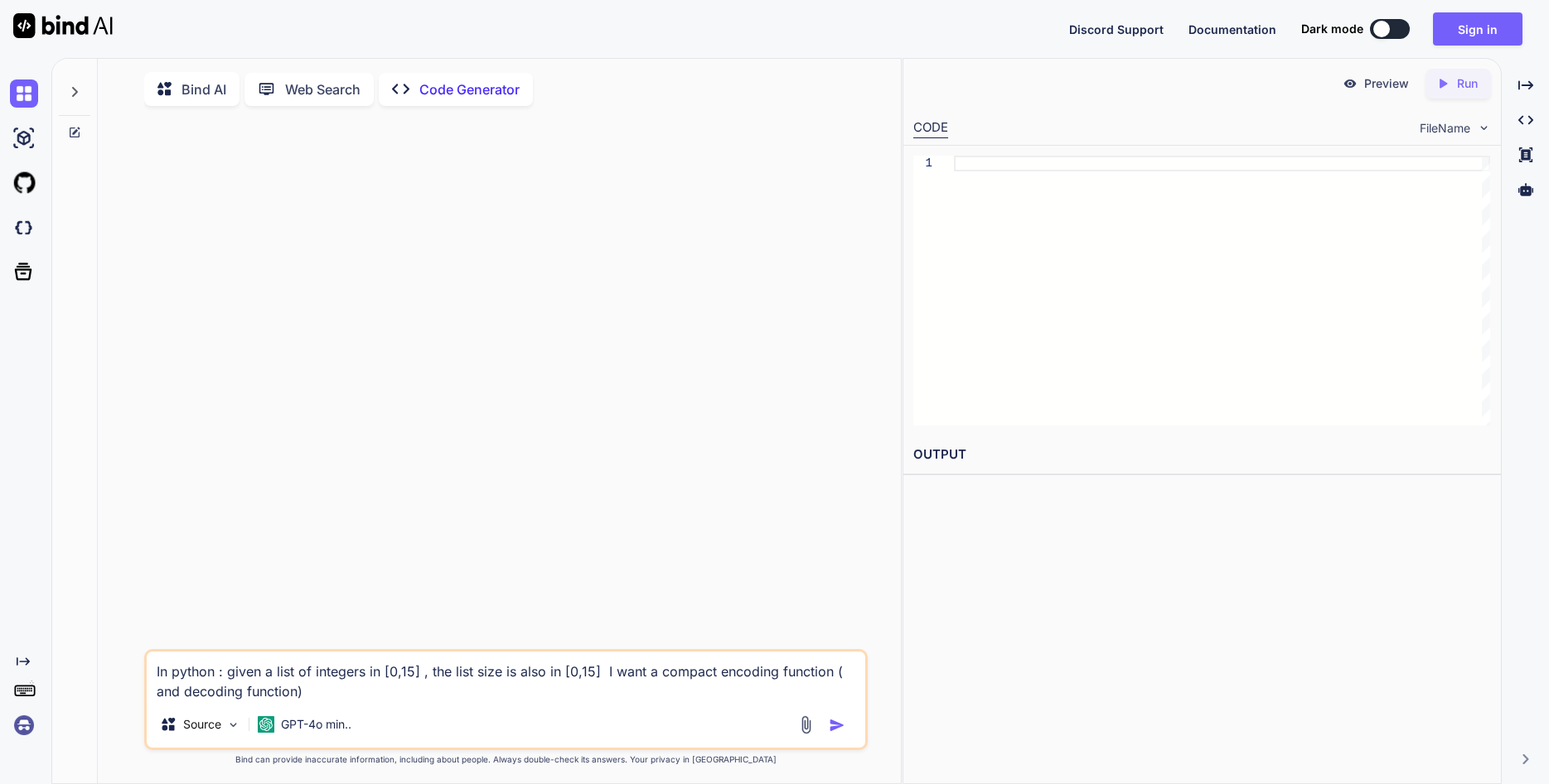
type textarea "In python : given a list of integers in [0,15] , the list size is also in [0,15…"
click at [199, 90] on p "Bind AI" at bounding box center [204, 89] width 45 height 20
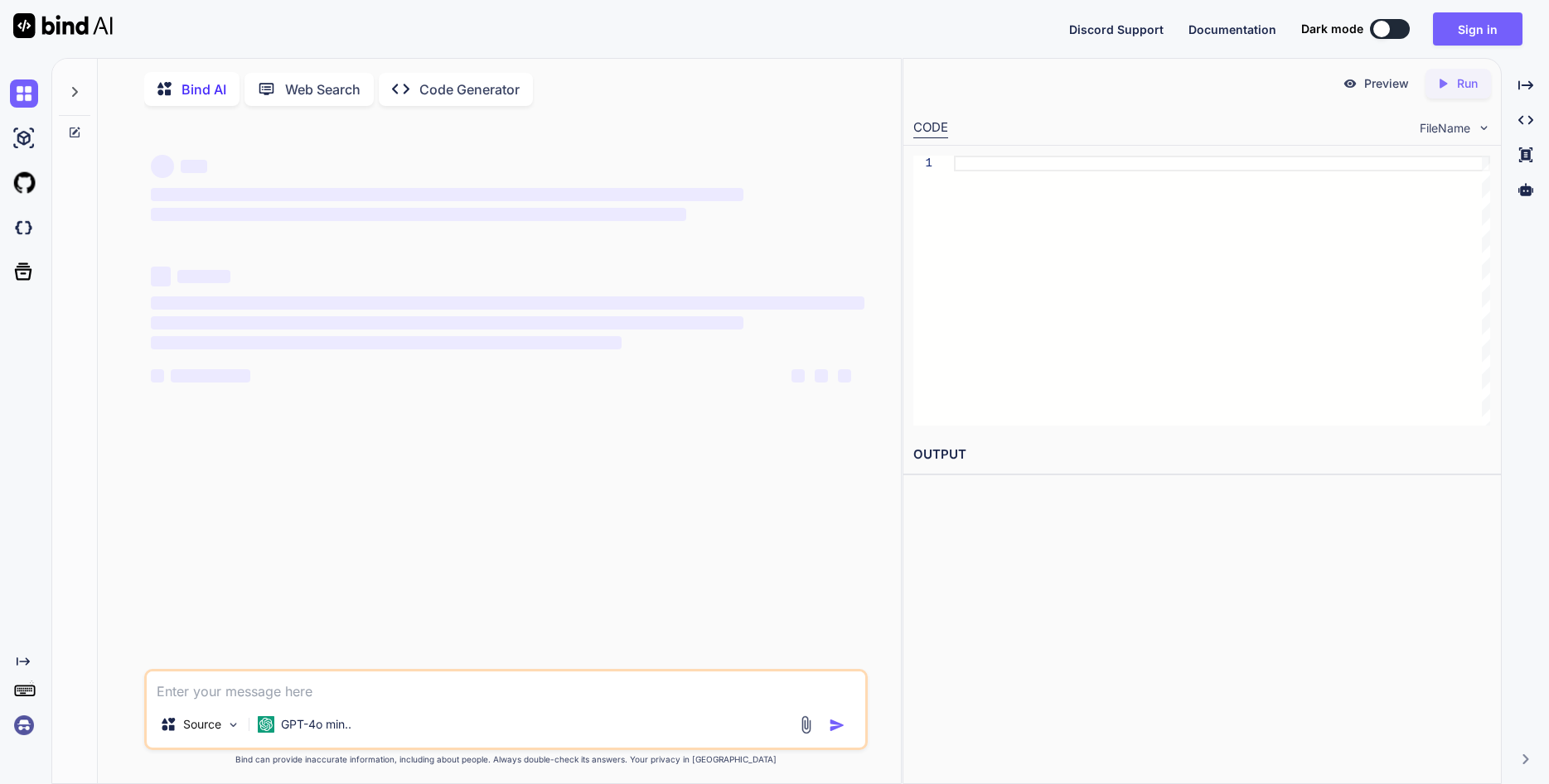
type textarea "x"
